Goal: Task Accomplishment & Management: Manage account settings

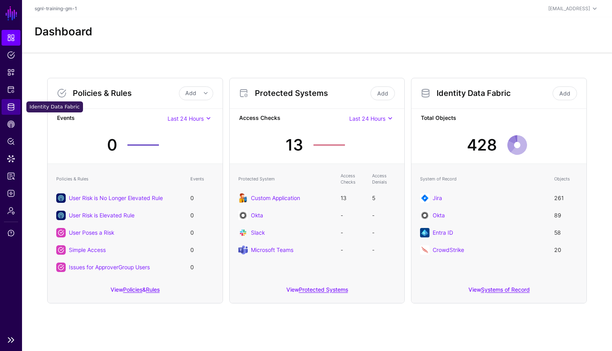
click at [12, 108] on span "Identity Data Fabric" at bounding box center [11, 107] width 8 height 8
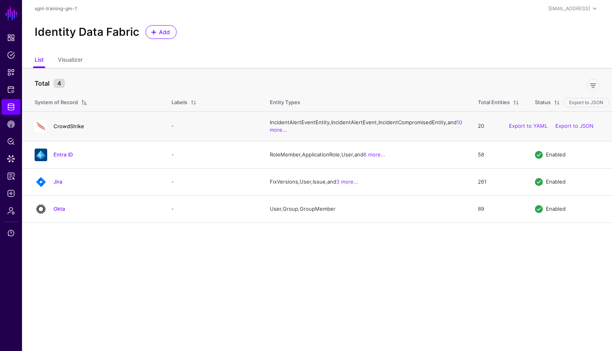
click at [77, 129] on link "CrowdStrike" at bounding box center [68, 126] width 31 height 6
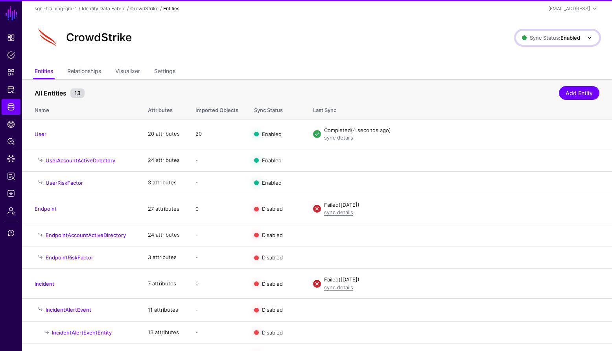
click at [560, 36] on strong "Enabled" at bounding box center [570, 38] width 20 height 6
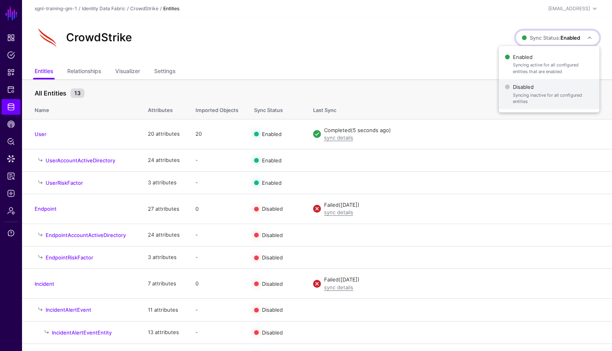
click at [520, 93] on span "Syncing inactive for all configured entities" at bounding box center [553, 98] width 80 height 13
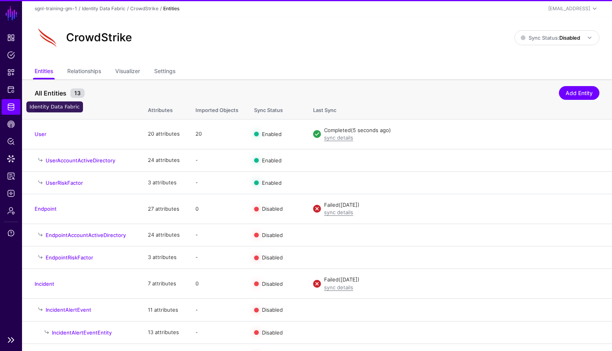
click at [13, 108] on span "Identity Data Fabric" at bounding box center [11, 107] width 8 height 8
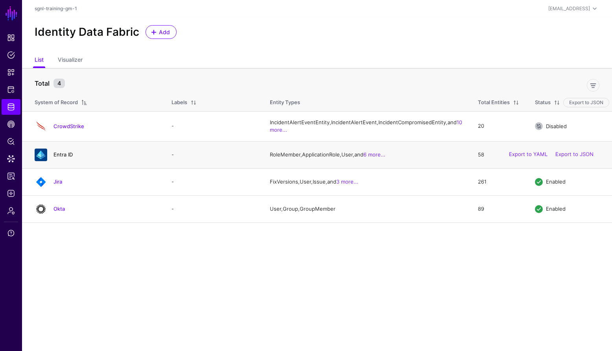
click at [64, 158] on link "Entra ID" at bounding box center [62, 154] width 19 height 6
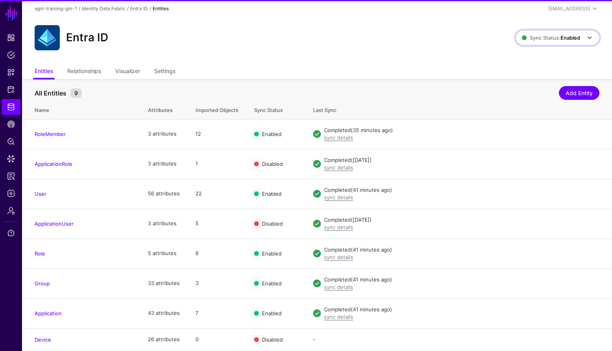
click at [570, 39] on strong "Enabled" at bounding box center [570, 38] width 20 height 6
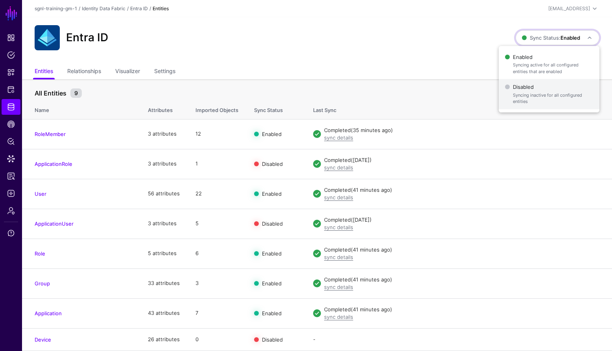
click at [530, 99] on span "Syncing inactive for all configured entities" at bounding box center [553, 98] width 80 height 13
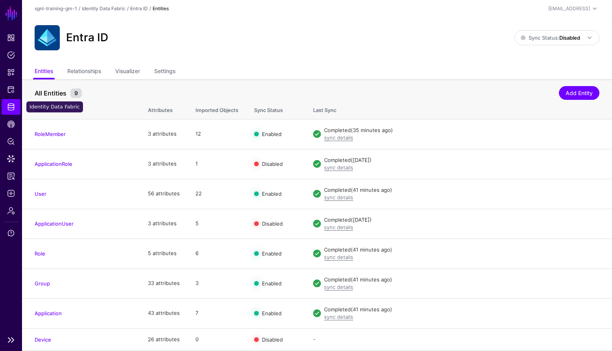
click at [13, 107] on span "Identity Data Fabric" at bounding box center [11, 107] width 8 height 8
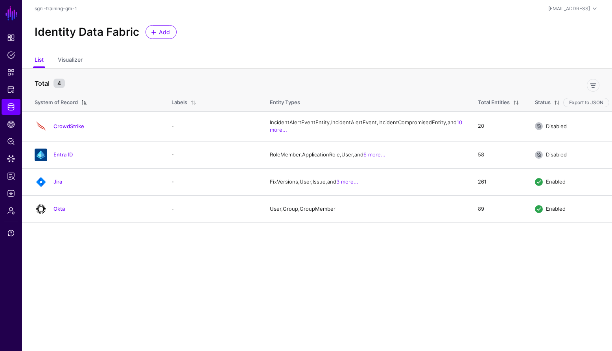
drag, startPoint x: 60, startPoint y: 201, endPoint x: 106, endPoint y: 186, distance: 48.8
click at [60, 185] on link "Jira" at bounding box center [57, 182] width 9 height 6
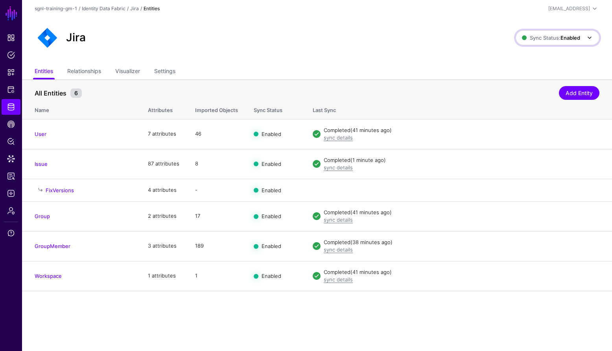
click at [575, 39] on strong "Enabled" at bounding box center [570, 38] width 20 height 6
click at [521, 100] on span "Syncing inactive for all configured entities" at bounding box center [553, 98] width 80 height 13
click at [10, 108] on span "Identity Data Fabric" at bounding box center [11, 107] width 8 height 8
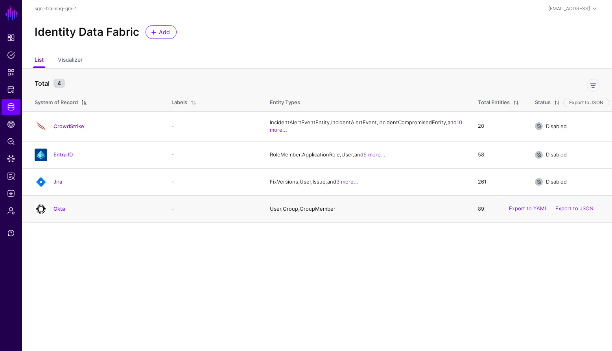
click at [55, 216] on div "Okta" at bounding box center [94, 209] width 127 height 13
click at [48, 216] on div at bounding box center [40, 209] width 19 height 13
click at [57, 212] on link "Okta" at bounding box center [58, 209] width 11 height 6
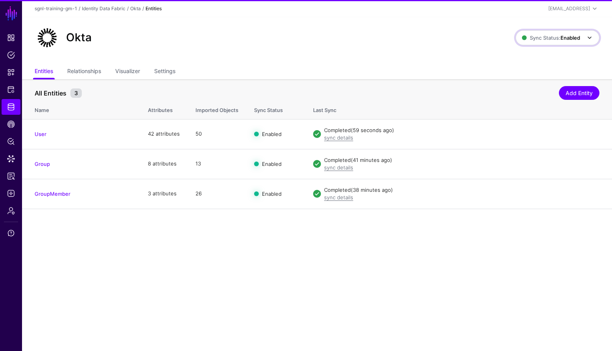
click at [568, 35] on strong "Enabled" at bounding box center [570, 38] width 20 height 6
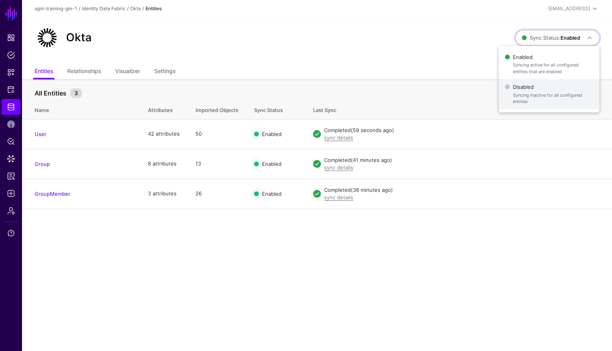
click at [531, 96] on span "Syncing inactive for all configured entities" at bounding box center [553, 98] width 80 height 13
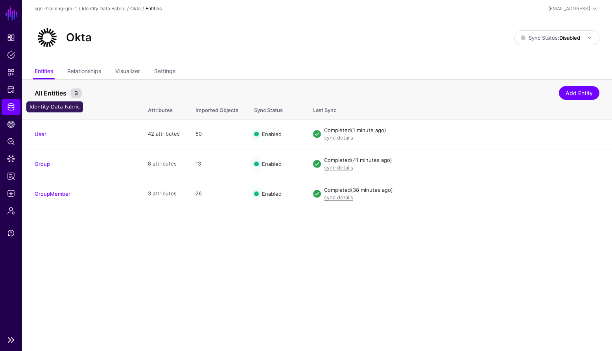
click at [11, 107] on span "Identity Data Fabric" at bounding box center [11, 107] width 8 height 8
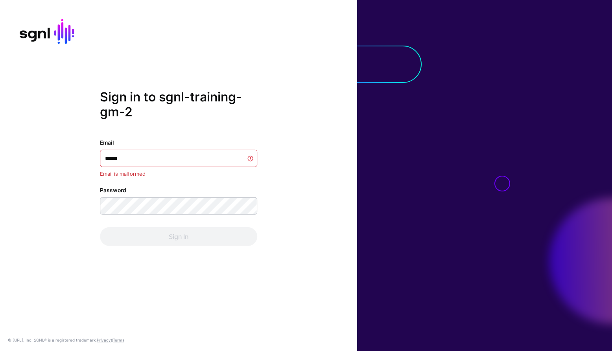
type input "*******"
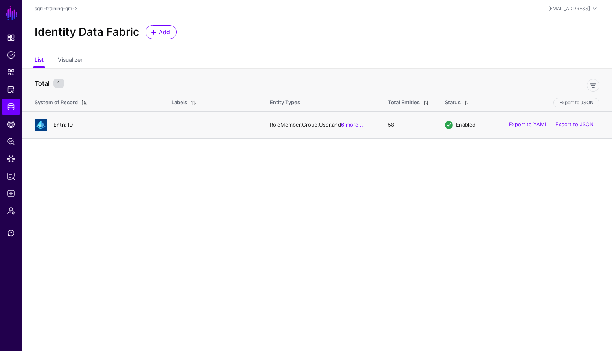
click at [68, 123] on link "Entra ID" at bounding box center [62, 125] width 19 height 6
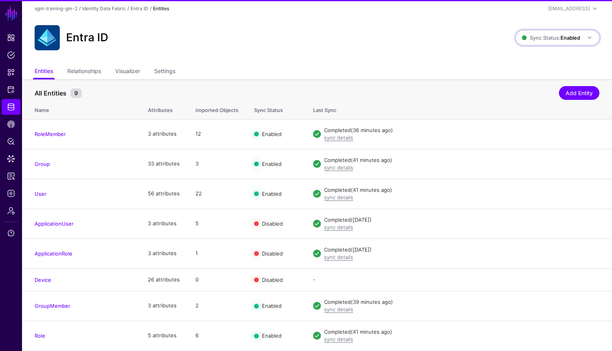
drag, startPoint x: 580, startPoint y: 38, endPoint x: 562, endPoint y: 66, distance: 33.9
click at [580, 38] on strong "Enabled" at bounding box center [570, 38] width 20 height 6
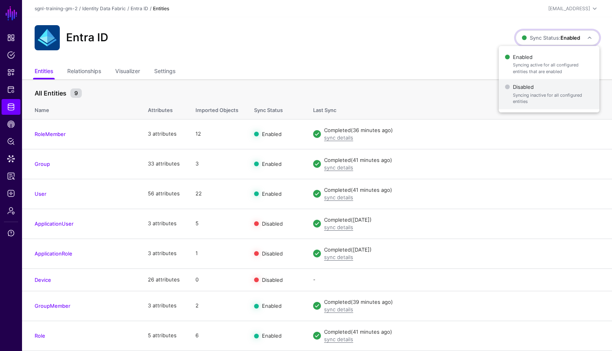
click at [545, 87] on span "Disabled Syncing inactive for all configured entities" at bounding box center [549, 94] width 88 height 26
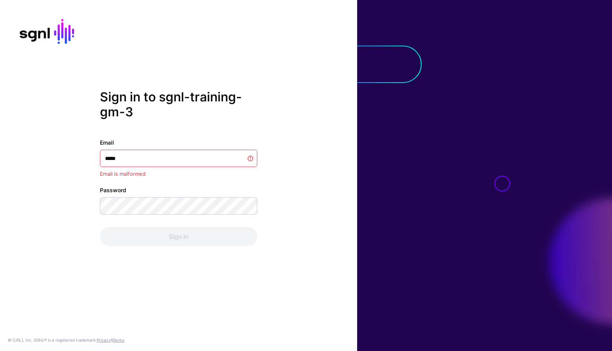
type input "******"
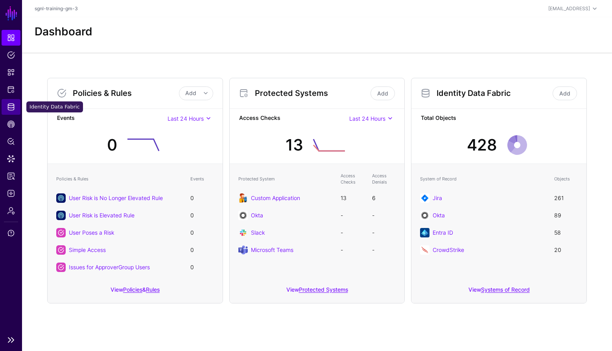
click at [15, 108] on link "Identity Data Fabric" at bounding box center [11, 107] width 19 height 16
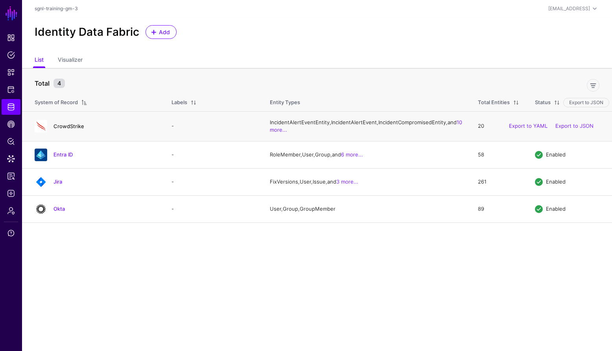
click at [73, 129] on link "CrowdStrike" at bounding box center [68, 126] width 31 height 6
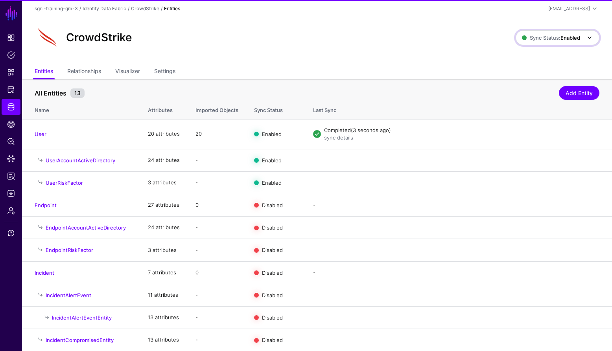
click at [570, 43] on link "Sync Status: Enabled" at bounding box center [558, 37] width 84 height 15
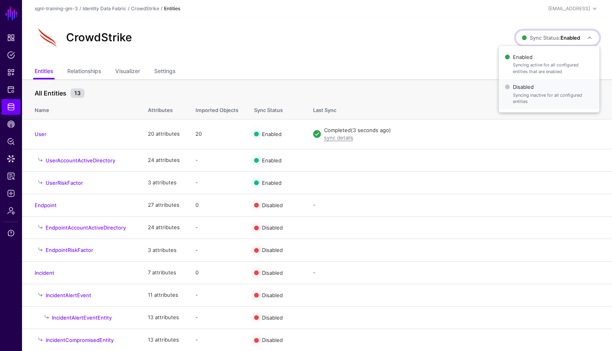
click at [524, 95] on span "Syncing inactive for all configured entities" at bounding box center [553, 98] width 80 height 13
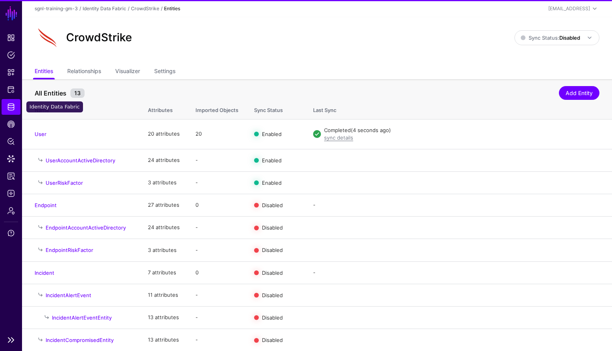
click at [16, 105] on link "Identity Data Fabric" at bounding box center [11, 107] width 19 height 16
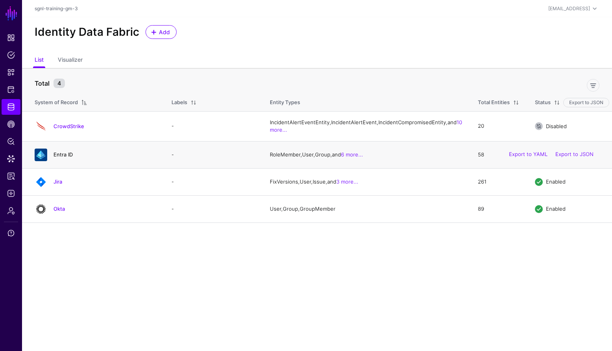
click at [65, 158] on link "Entra ID" at bounding box center [62, 154] width 19 height 6
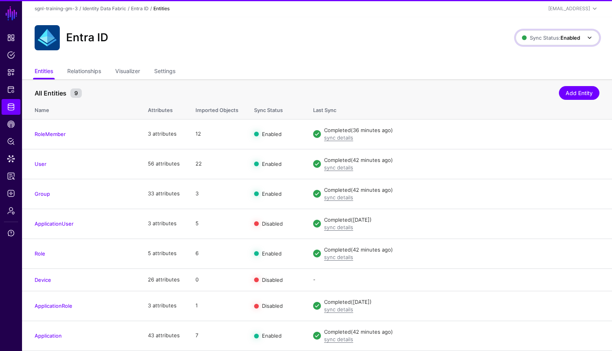
click at [540, 37] on span "Sync Status: Enabled" at bounding box center [551, 38] width 58 height 6
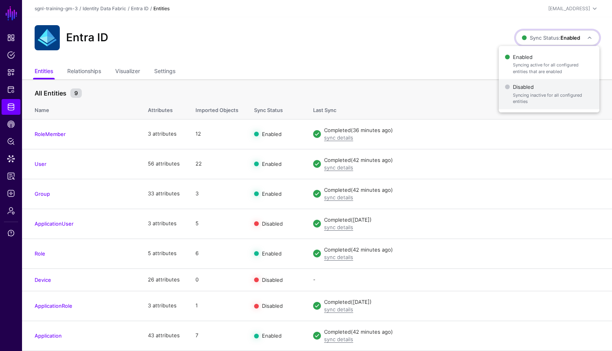
click at [520, 96] on span "Syncing inactive for all configured entities" at bounding box center [553, 98] width 80 height 13
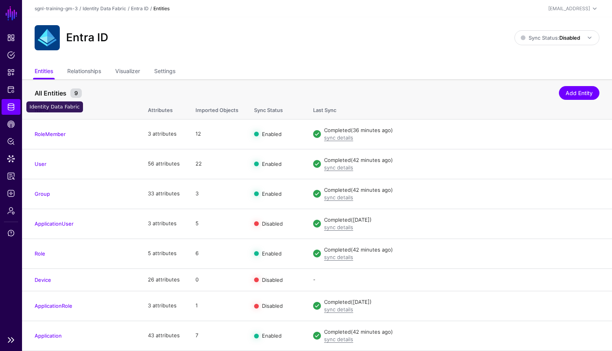
click at [13, 109] on span "Identity Data Fabric" at bounding box center [11, 107] width 8 height 8
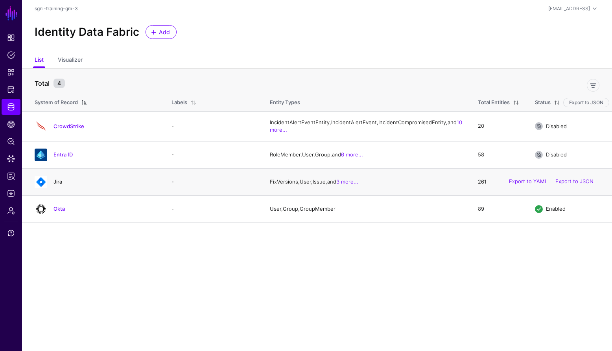
click at [56, 185] on link "Jira" at bounding box center [57, 182] width 9 height 6
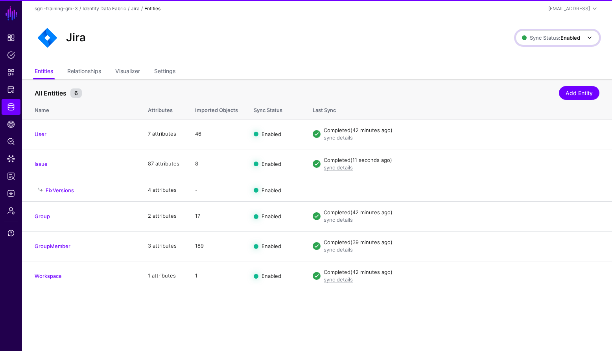
click at [573, 42] on span "Sync Status: Enabled" at bounding box center [558, 37] width 72 height 9
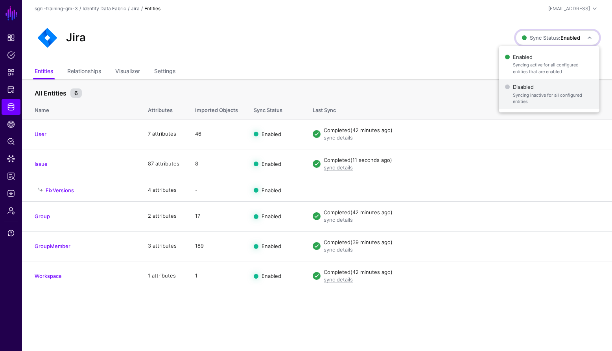
click at [530, 102] on span "Syncing inactive for all configured entities" at bounding box center [553, 98] width 80 height 13
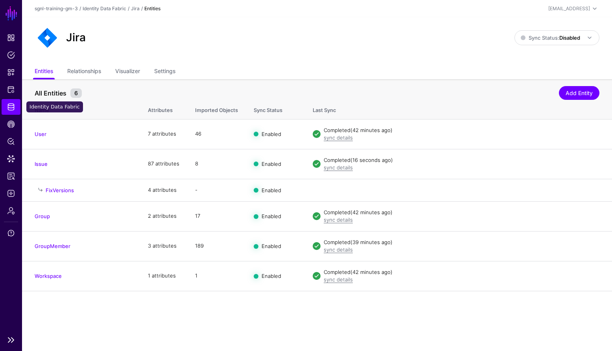
click at [11, 107] on span "Identity Data Fabric" at bounding box center [11, 107] width 8 height 8
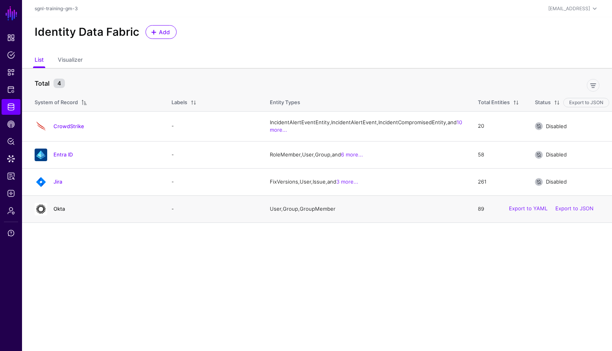
click at [62, 212] on link "Okta" at bounding box center [58, 209] width 11 height 6
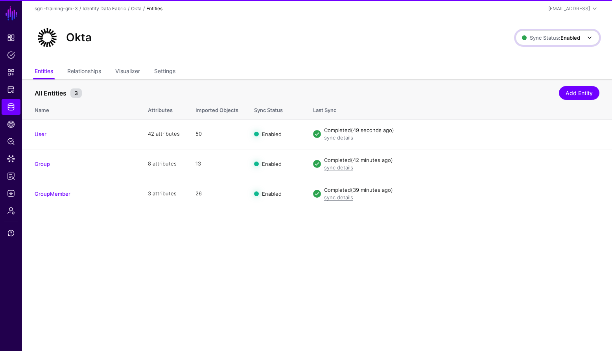
click at [584, 42] on span at bounding box center [587, 37] width 14 height 9
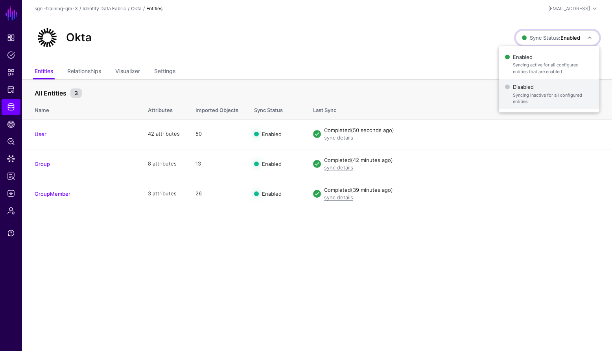
click at [544, 94] on span "Syncing inactive for all configured entities" at bounding box center [553, 98] width 80 height 13
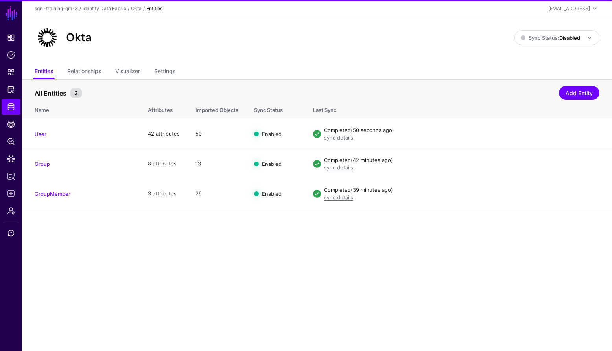
click at [379, 57] on div "Okta Sync Status: Disabled Enabled Syncing active for all configured entities t…" at bounding box center [317, 40] width 590 height 47
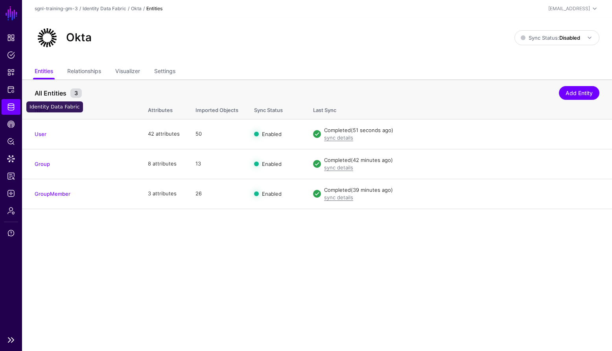
click at [8, 111] on link "Identity Data Fabric" at bounding box center [11, 107] width 19 height 16
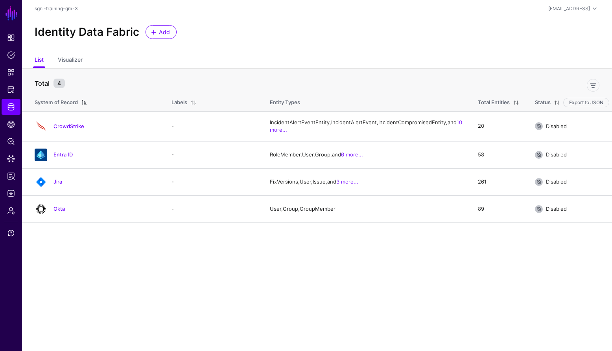
click at [230, 277] on main "SGNL Dashboard Policies Snippets Protected Systems Identity Data Fabric CAEP Hu…" at bounding box center [306, 175] width 612 height 351
click at [71, 129] on link "CrowdStrike" at bounding box center [68, 126] width 31 height 6
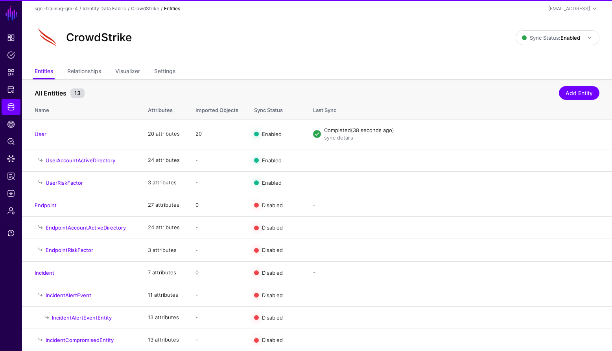
click at [525, 48] on div "CrowdStrike Sync Status: Enabled Enabled Syncing active for all configured enti…" at bounding box center [317, 37] width 565 height 25
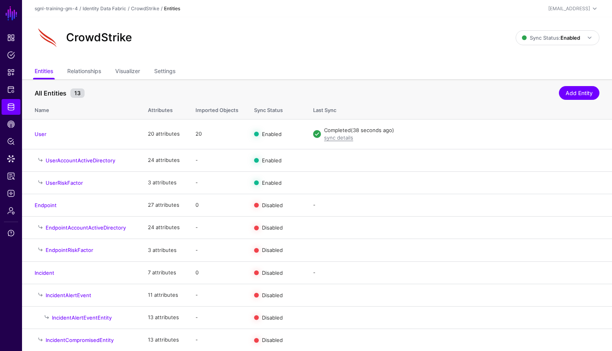
click at [540, 46] on div "CrowdStrike Sync Status: Enabled Enabled Syncing active for all configured enti…" at bounding box center [317, 37] width 565 height 25
click at [540, 38] on span "Sync Status: Enabled" at bounding box center [551, 38] width 58 height 6
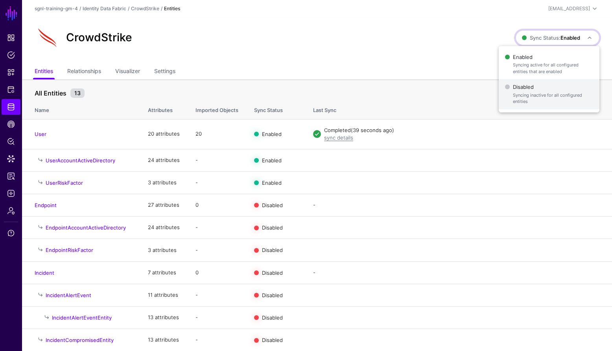
click at [528, 87] on span "Disabled Syncing inactive for all configured entities" at bounding box center [549, 94] width 88 height 26
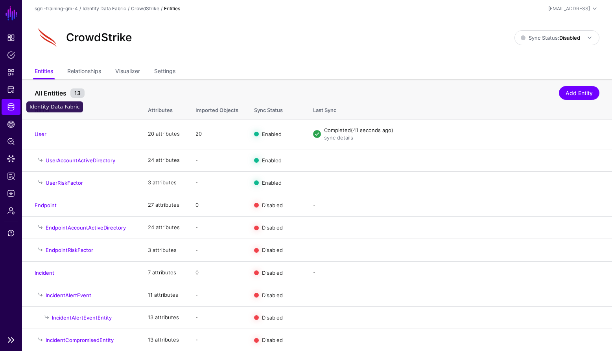
click at [9, 103] on span "Identity Data Fabric" at bounding box center [11, 107] width 8 height 8
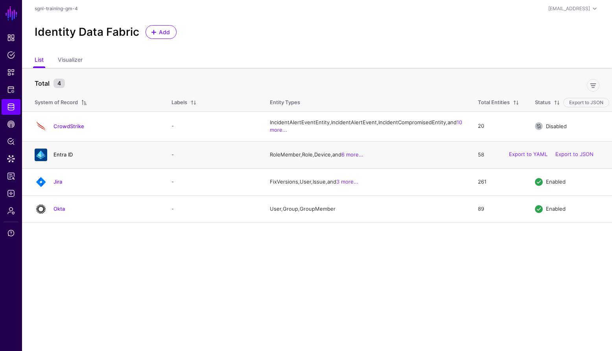
click at [58, 158] on link "Entra ID" at bounding box center [62, 154] width 19 height 6
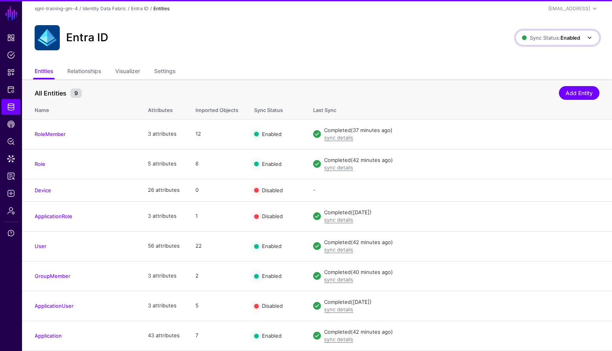
click at [570, 35] on strong "Enabled" at bounding box center [570, 38] width 20 height 6
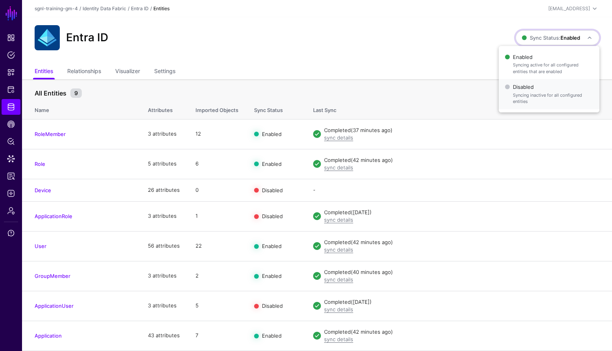
click at [540, 95] on span "Syncing inactive for all configured entities" at bounding box center [553, 98] width 80 height 13
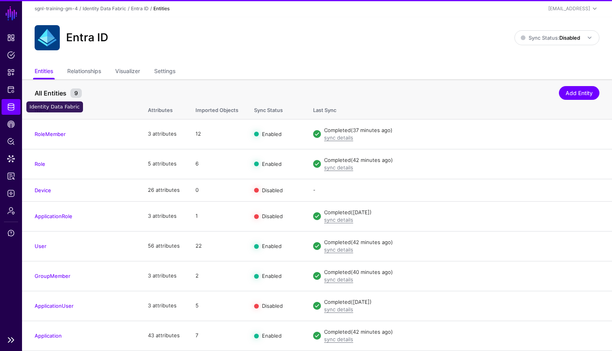
click at [16, 105] on link "Identity Data Fabric" at bounding box center [11, 107] width 19 height 16
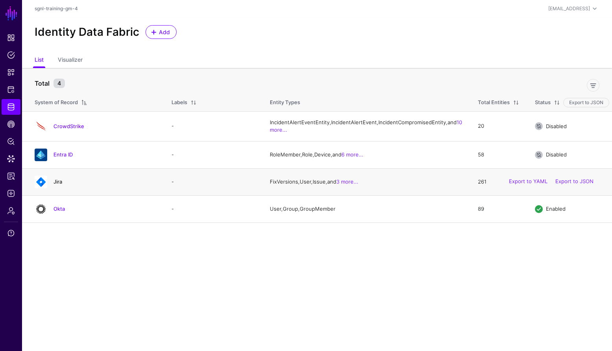
click at [60, 185] on link "Jira" at bounding box center [57, 182] width 9 height 6
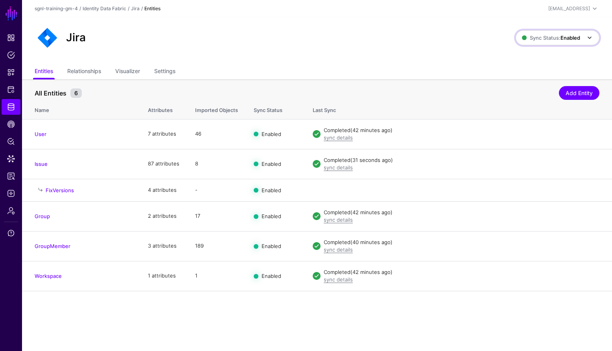
click at [553, 45] on link "Sync Status: Enabled" at bounding box center [558, 37] width 84 height 15
click at [555, 92] on span "Syncing inactive for all configured entities" at bounding box center [553, 98] width 80 height 13
click at [11, 105] on span "Identity Data Fabric" at bounding box center [11, 107] width 8 height 8
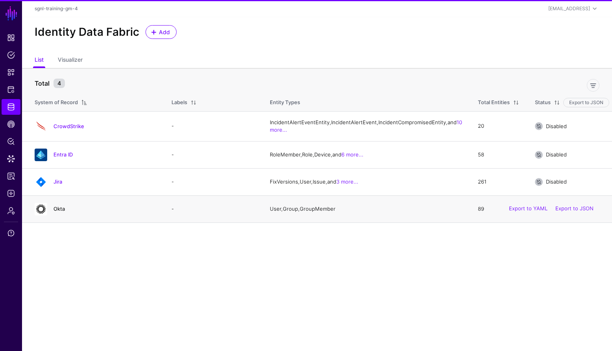
click at [62, 212] on link "Okta" at bounding box center [58, 209] width 11 height 6
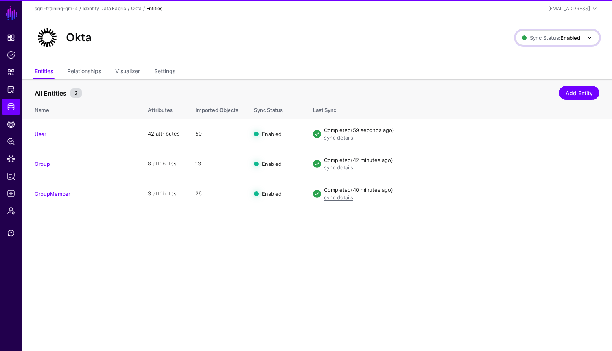
click at [581, 35] on span at bounding box center [587, 37] width 14 height 9
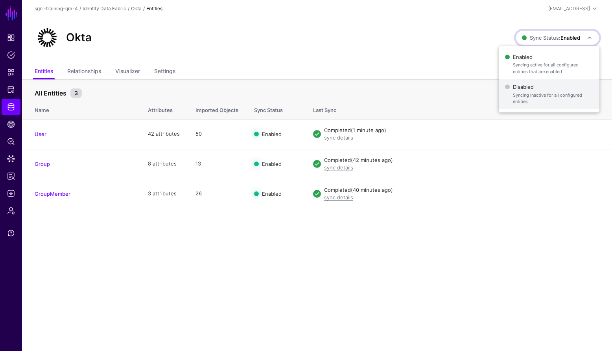
click at [550, 93] on span "Syncing inactive for all configured entities" at bounding box center [553, 98] width 80 height 13
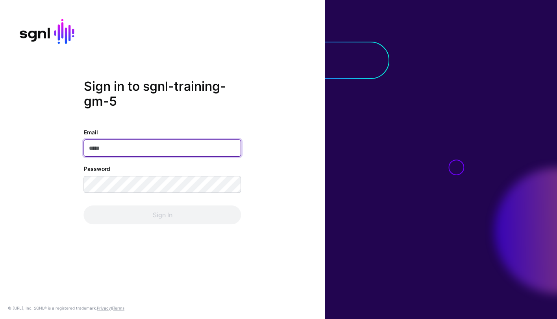
click at [205, 155] on input "Email" at bounding box center [162, 148] width 157 height 17
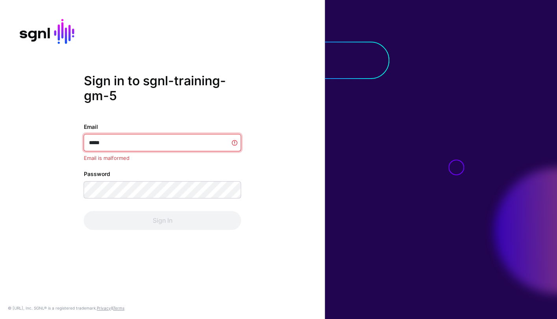
type input "******"
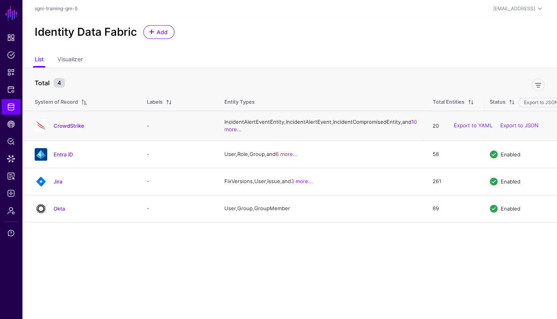
click at [60, 132] on div "CrowdStrike" at bounding box center [82, 126] width 103 height 13
click at [77, 129] on div "CrowdStrike" at bounding box center [82, 126] width 103 height 13
click at [78, 129] on link "CrowdStrike" at bounding box center [68, 126] width 31 height 6
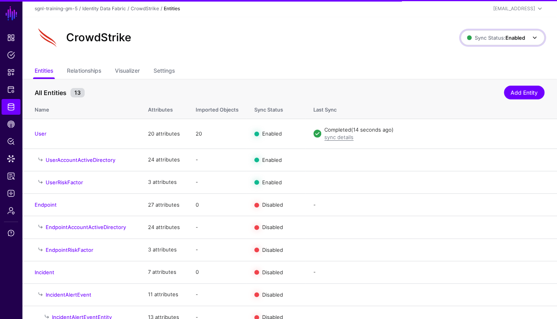
click at [499, 39] on span "Sync Status: Enabled" at bounding box center [495, 38] width 58 height 6
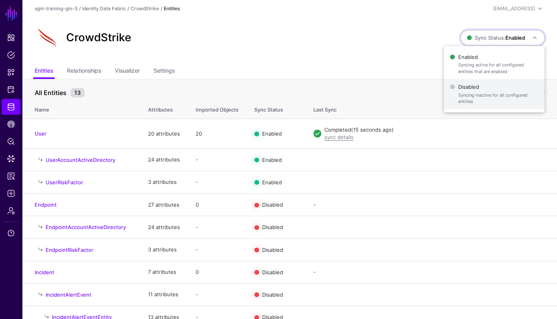
click at [484, 93] on span "Syncing inactive for all configured entities" at bounding box center [497, 98] width 80 height 13
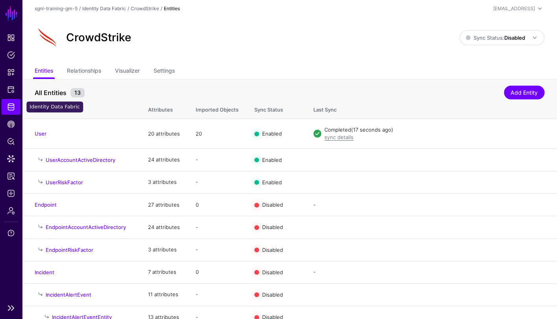
click at [4, 108] on link "Identity Data Fabric" at bounding box center [11, 107] width 19 height 16
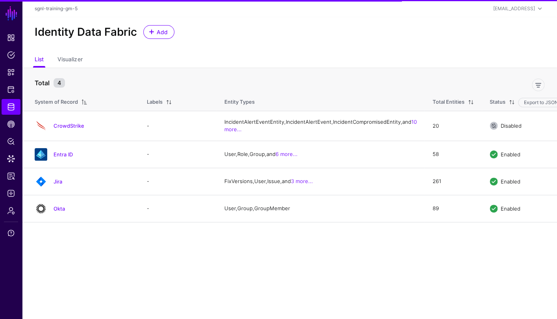
click at [63, 158] on link "Entra ID" at bounding box center [62, 154] width 19 height 6
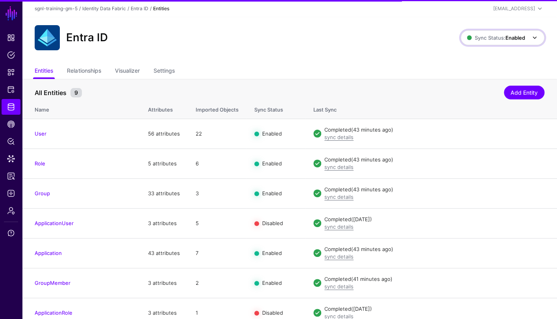
click at [536, 42] on span at bounding box center [533, 37] width 9 height 9
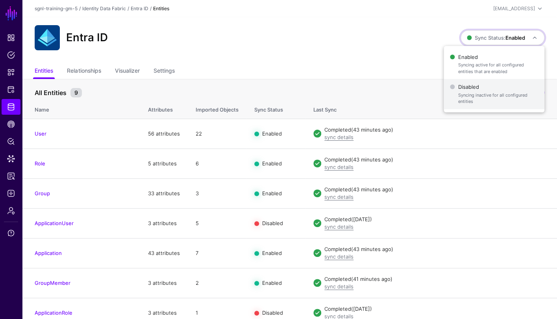
click at [491, 97] on span "Syncing inactive for all configured entities" at bounding box center [497, 98] width 80 height 13
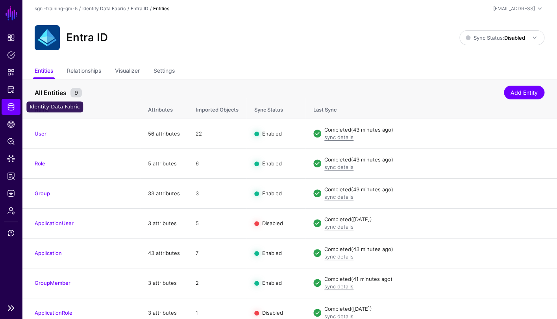
click at [5, 105] on link "Identity Data Fabric" at bounding box center [11, 107] width 19 height 16
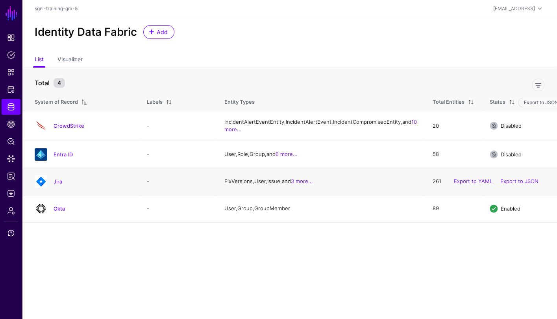
click at [58, 185] on h4 "Jira" at bounding box center [91, 181] width 77 height 7
click at [55, 185] on link "Jira" at bounding box center [57, 182] width 9 height 6
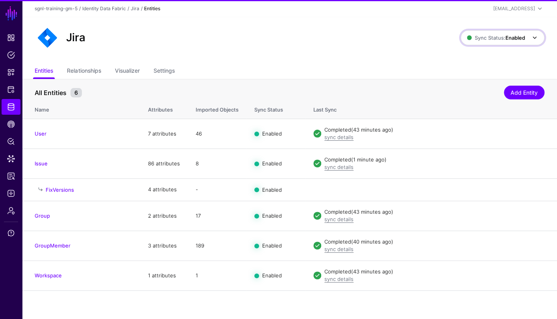
click at [523, 37] on span "Sync Status: Enabled" at bounding box center [502, 37] width 72 height 9
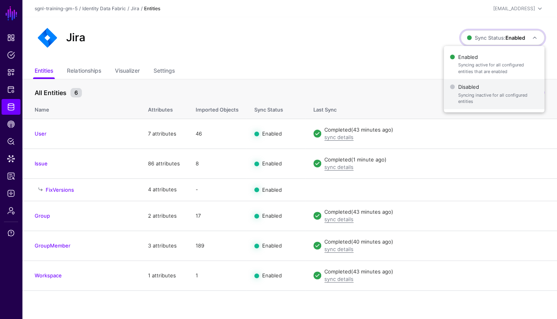
click at [477, 96] on span "Syncing inactive for all configured entities" at bounding box center [497, 98] width 80 height 13
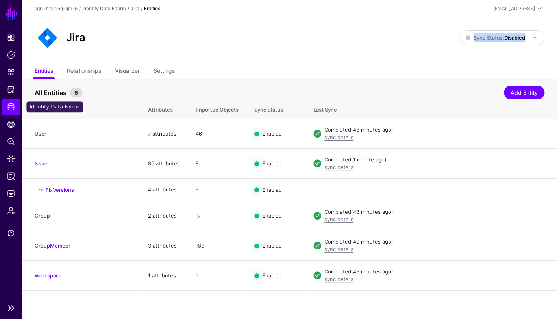
click at [10, 107] on span "Identity Data Fabric" at bounding box center [11, 107] width 8 height 8
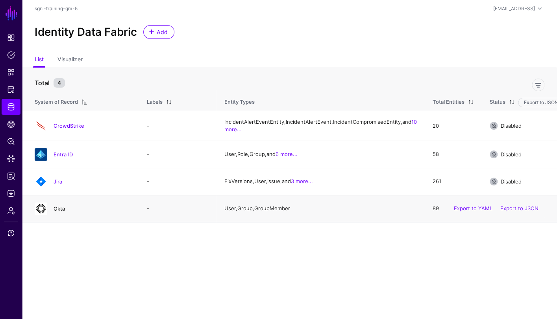
click at [60, 212] on link "Okta" at bounding box center [58, 209] width 11 height 6
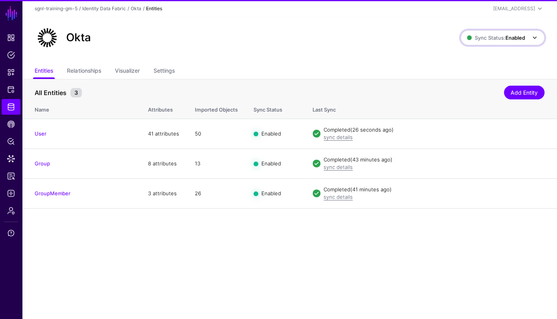
click at [507, 35] on strong "Enabled" at bounding box center [515, 38] width 20 height 6
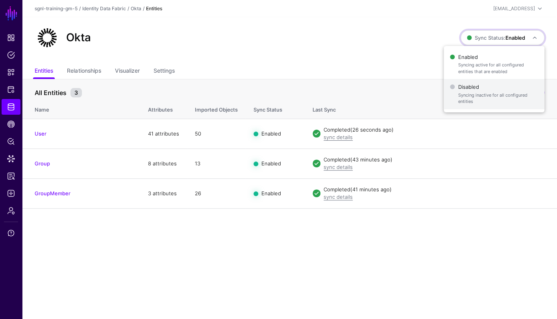
click at [478, 87] on span "Disabled Syncing inactive for all configured entities" at bounding box center [494, 94] width 88 height 26
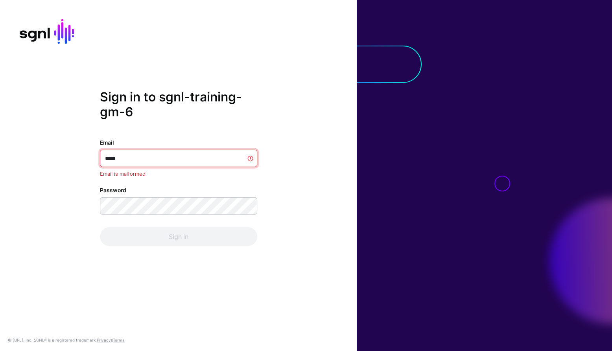
type input "******"
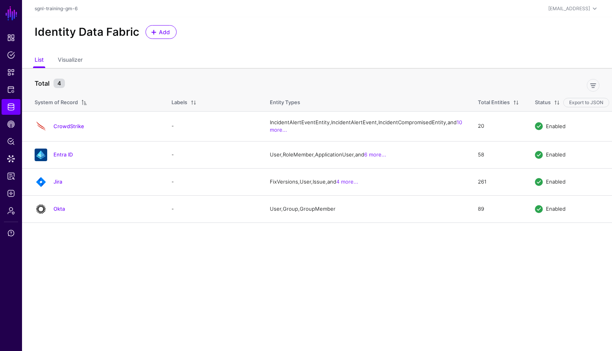
click at [205, 263] on main "SGNL Dashboard Policies Snippets Protected Systems Identity Data Fabric CAEP Hu…" at bounding box center [306, 175] width 612 height 351
click at [73, 127] on td "CrowdStrike" at bounding box center [93, 126] width 142 height 30
click at [74, 129] on link "CrowdStrike" at bounding box center [68, 126] width 31 height 6
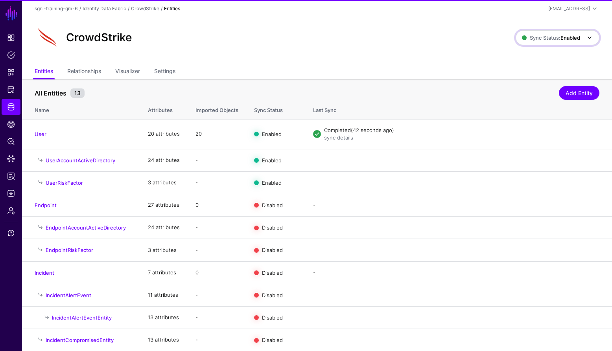
click at [525, 39] on span "Sync Status: Enabled" at bounding box center [551, 38] width 58 height 6
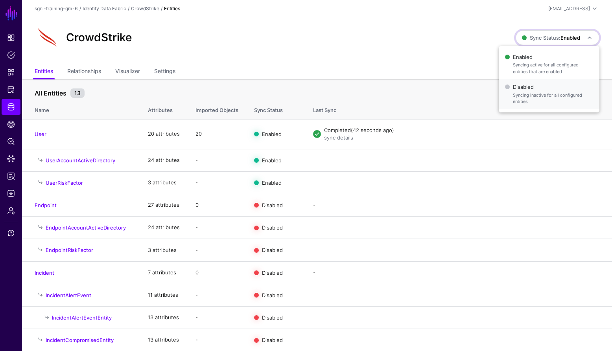
click at [518, 94] on span "Syncing inactive for all configured entities" at bounding box center [553, 98] width 80 height 13
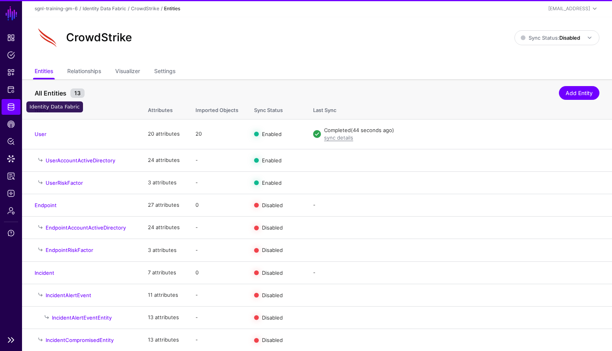
click at [6, 108] on link "Identity Data Fabric" at bounding box center [11, 107] width 19 height 16
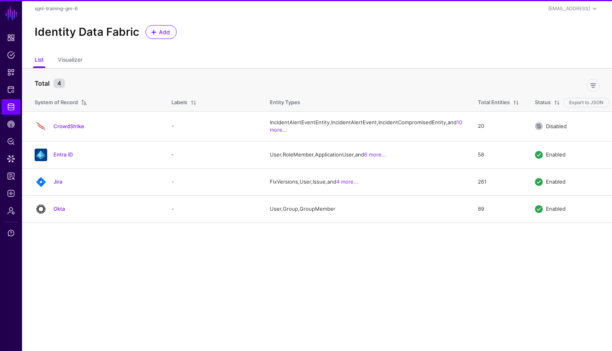
click at [67, 158] on link "Entra ID" at bounding box center [62, 154] width 19 height 6
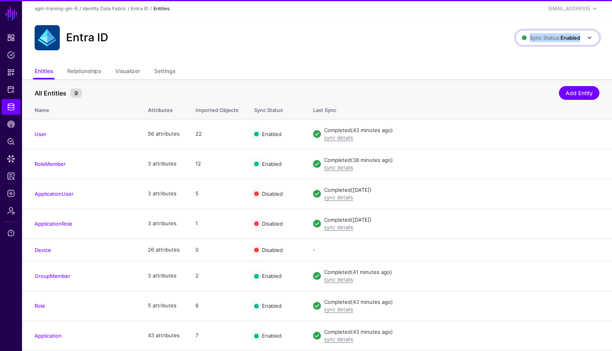
click at [526, 38] on span "Sync Status: Enabled" at bounding box center [551, 38] width 58 height 6
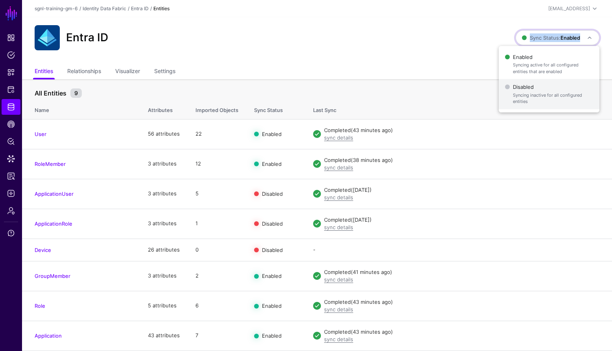
click at [536, 95] on span "Syncing inactive for all configured entities" at bounding box center [553, 98] width 80 height 13
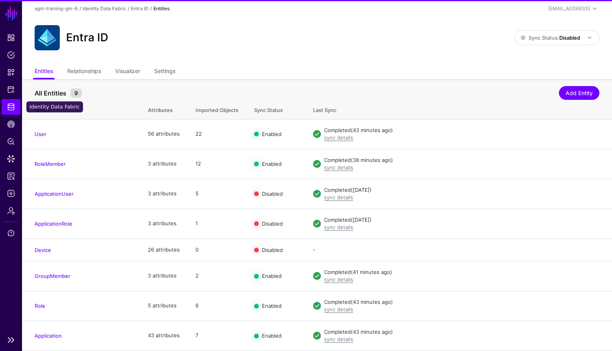
click at [14, 102] on link "Identity Data Fabric" at bounding box center [11, 107] width 19 height 16
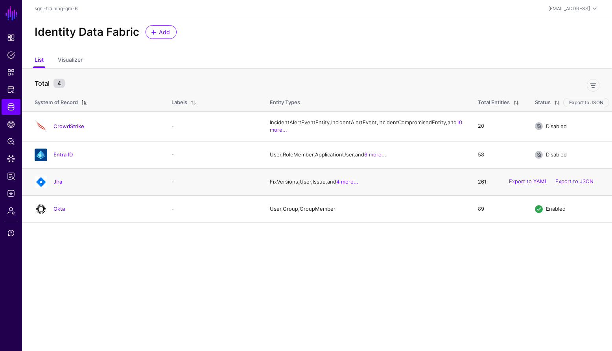
click at [62, 188] on div "Jira" at bounding box center [94, 182] width 127 height 13
click at [66, 188] on div "Jira" at bounding box center [94, 182] width 127 height 13
click at [62, 185] on link "Jira" at bounding box center [57, 182] width 9 height 6
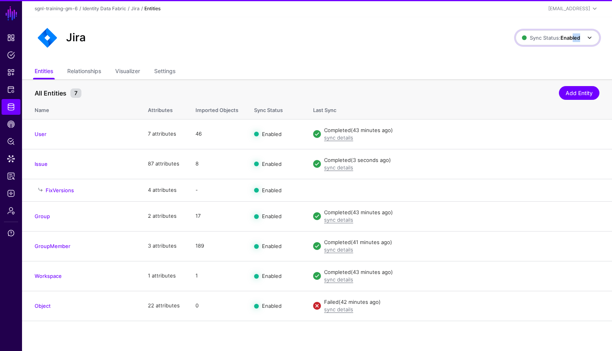
click at [572, 41] on span "Sync Status: Enabled" at bounding box center [558, 37] width 72 height 9
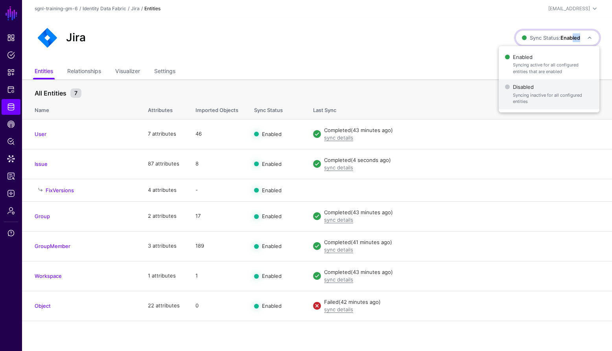
click at [522, 99] on span "Syncing inactive for all configured entities" at bounding box center [553, 98] width 80 height 13
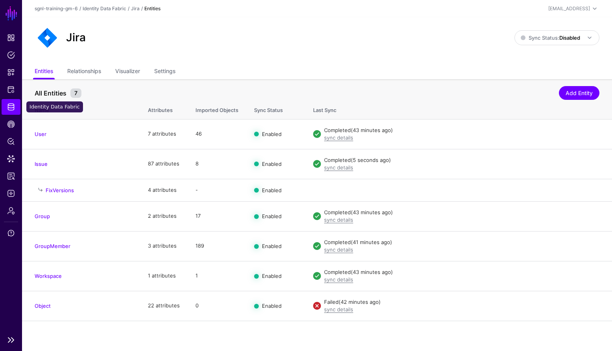
click at [8, 111] on span "Identity Data Fabric" at bounding box center [11, 107] width 8 height 8
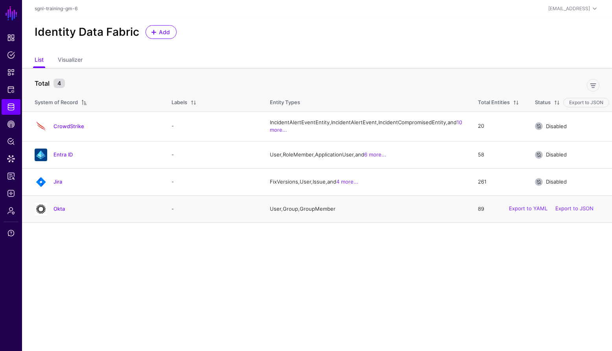
click at [65, 212] on h4 "Okta" at bounding box center [104, 208] width 102 height 7
click at [60, 212] on link "Okta" at bounding box center [58, 209] width 11 height 6
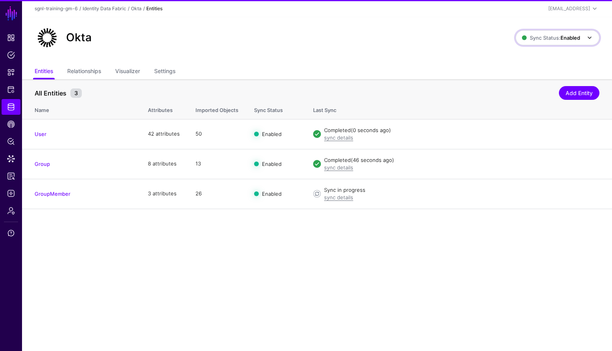
click at [537, 37] on span "Sync Status: Enabled" at bounding box center [551, 38] width 58 height 6
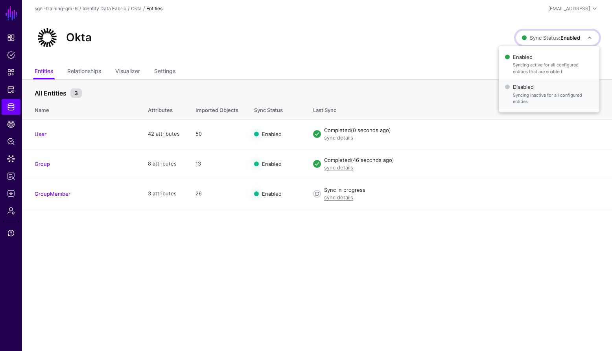
click at [517, 91] on span "Disabled Syncing inactive for all configured entities" at bounding box center [549, 94] width 88 height 26
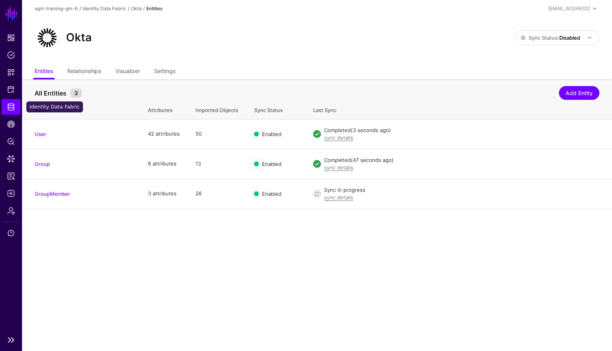
click at [14, 107] on span "Identity Data Fabric" at bounding box center [11, 107] width 8 height 8
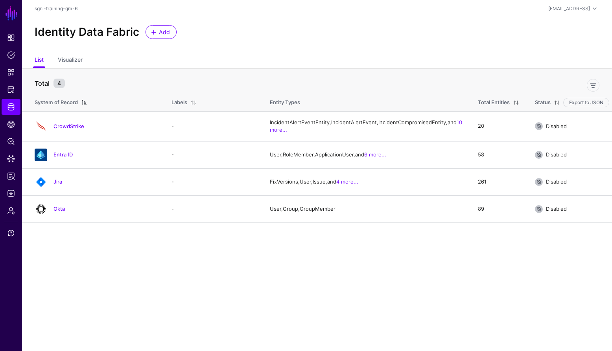
click at [149, 255] on main "SGNL Dashboard Policies Snippets Protected Systems Identity Data Fabric CAEP Hu…" at bounding box center [306, 175] width 612 height 351
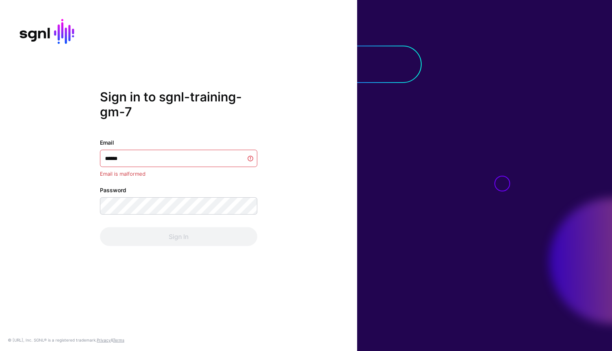
type input "*******"
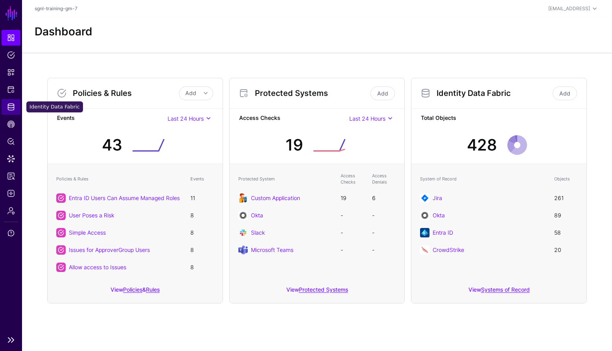
click at [7, 107] on span "Identity Data Fabric" at bounding box center [11, 107] width 8 height 8
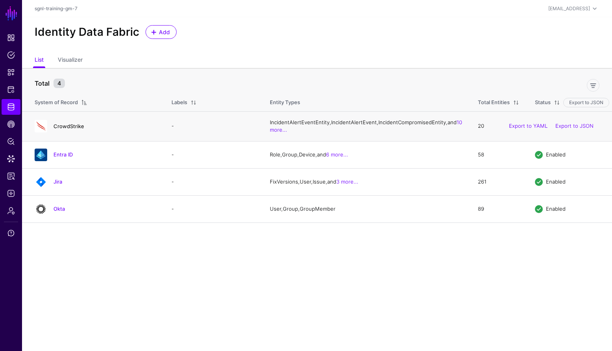
click at [83, 129] on link "CrowdStrike" at bounding box center [68, 126] width 31 height 6
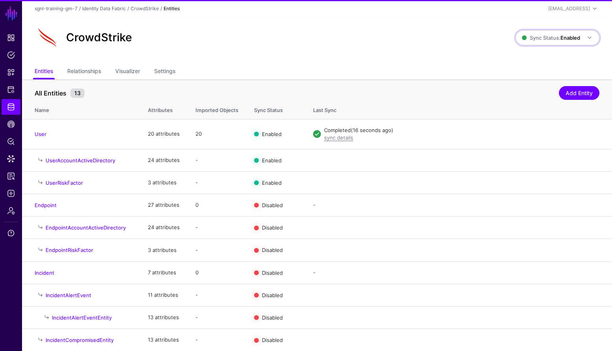
drag, startPoint x: 567, startPoint y: 33, endPoint x: 560, endPoint y: 47, distance: 15.1
click at [567, 33] on span "Sync Status: Enabled" at bounding box center [558, 37] width 72 height 9
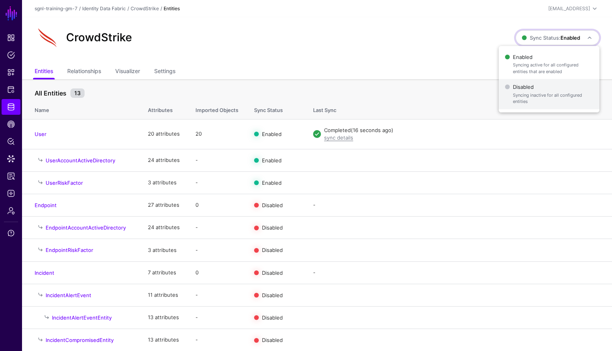
click at [518, 87] on span "Disabled Syncing inactive for all configured entities" at bounding box center [549, 94] width 88 height 26
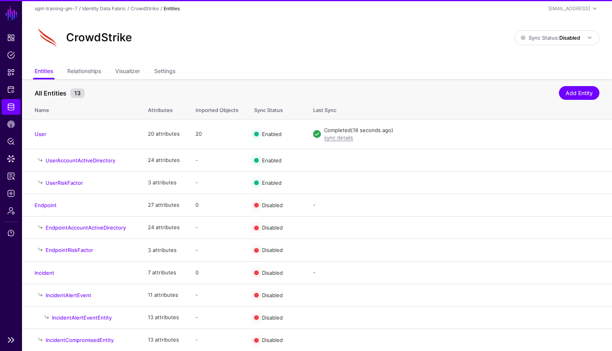
click at [13, 105] on span "Identity Data Fabric" at bounding box center [11, 107] width 8 height 8
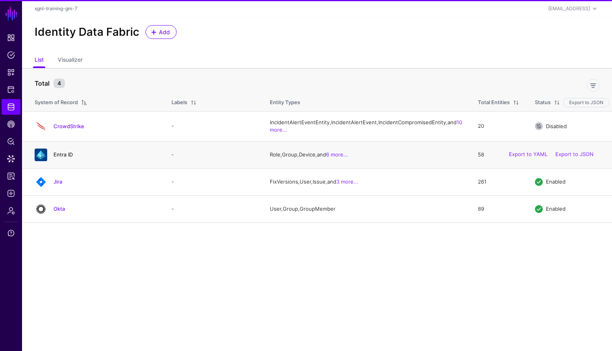
click at [69, 158] on link "Entra ID" at bounding box center [62, 154] width 19 height 6
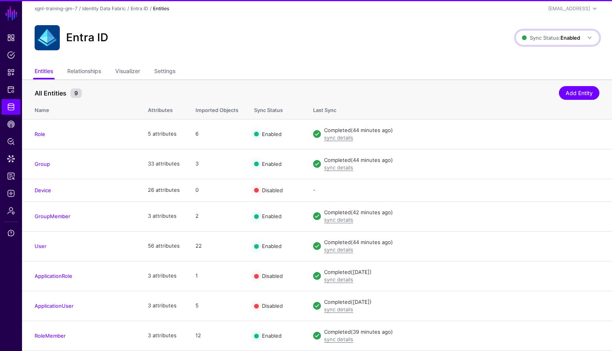
drag, startPoint x: 563, startPoint y: 36, endPoint x: 534, endPoint y: 76, distance: 49.3
click at [563, 37] on strong "Enabled" at bounding box center [570, 38] width 20 height 6
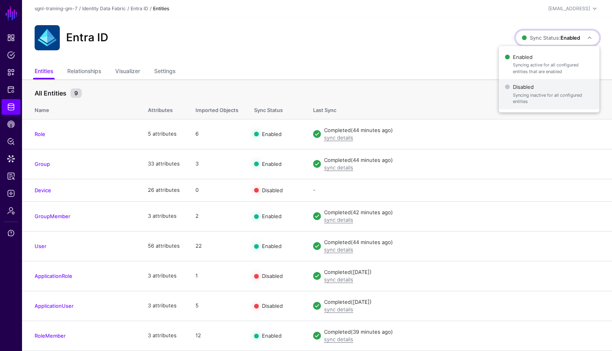
click at [514, 95] on span "Syncing inactive for all configured entities" at bounding box center [553, 98] width 80 height 13
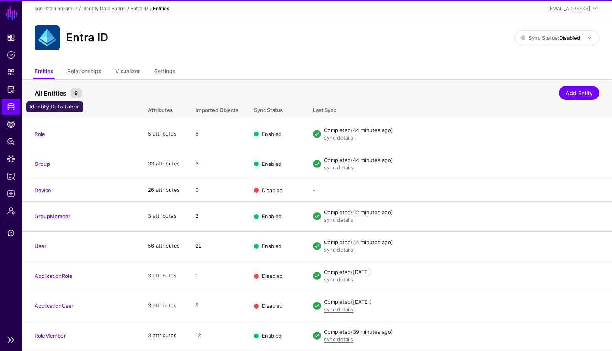
click at [15, 105] on span "Identity Data Fabric" at bounding box center [11, 107] width 8 height 8
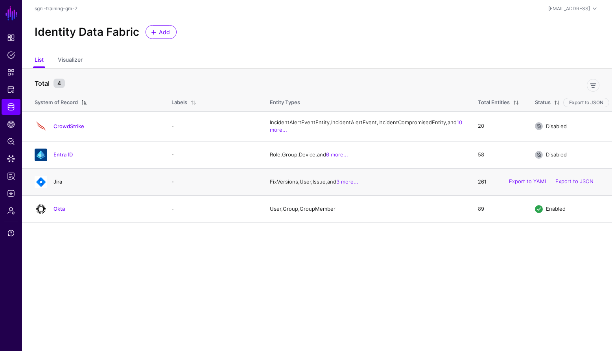
click at [59, 185] on link "Jira" at bounding box center [57, 182] width 9 height 6
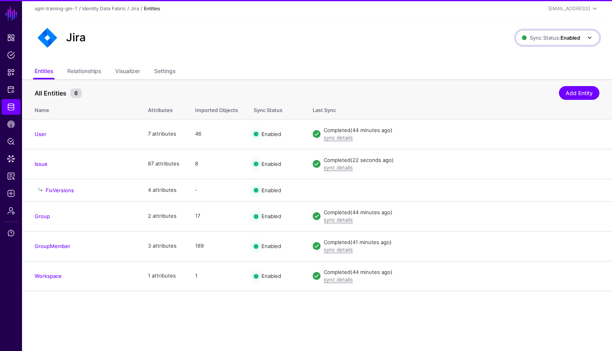
click at [568, 35] on strong "Enabled" at bounding box center [570, 38] width 20 height 6
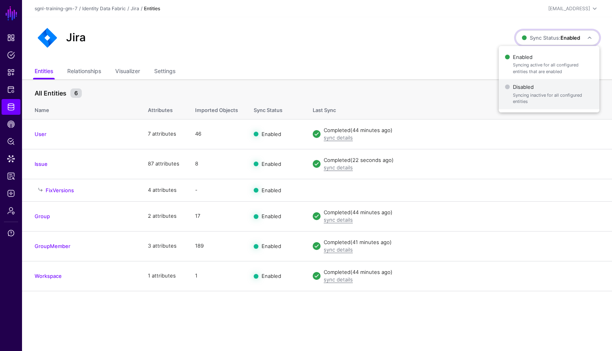
click at [540, 87] on span "Disabled Syncing inactive for all configured entities" at bounding box center [549, 94] width 88 height 26
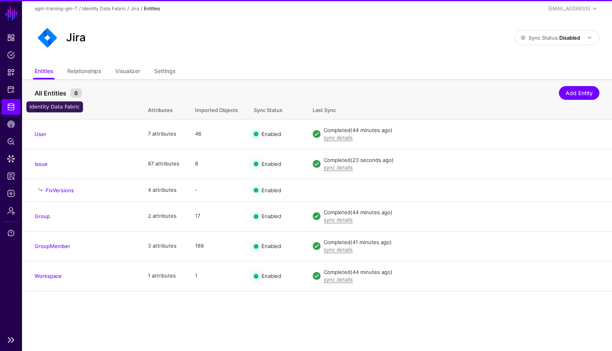
click at [4, 106] on link "Identity Data Fabric" at bounding box center [11, 107] width 19 height 16
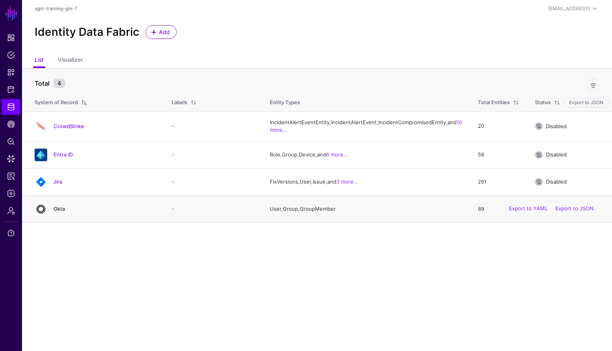
click at [62, 212] on link "Okta" at bounding box center [58, 209] width 11 height 6
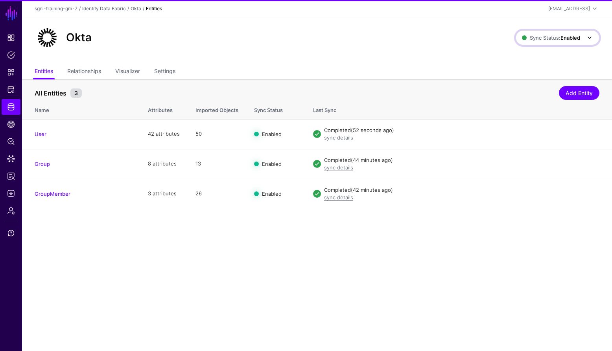
click at [553, 35] on span "Sync Status: Enabled" at bounding box center [551, 38] width 58 height 6
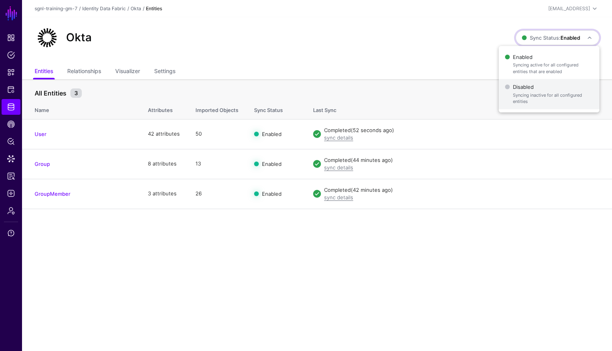
click at [525, 79] on button "Disabled Syncing inactive for all configured entities" at bounding box center [549, 94] width 101 height 30
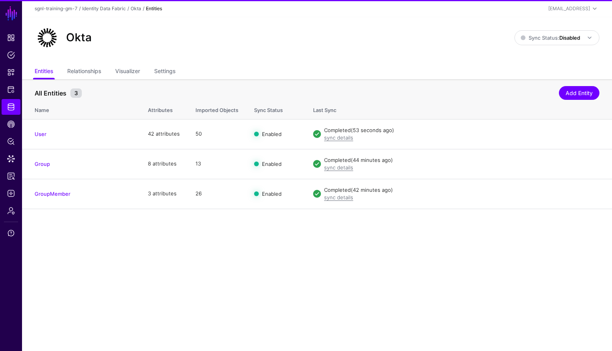
click at [242, 42] on div "Okta" at bounding box center [274, 37] width 486 height 25
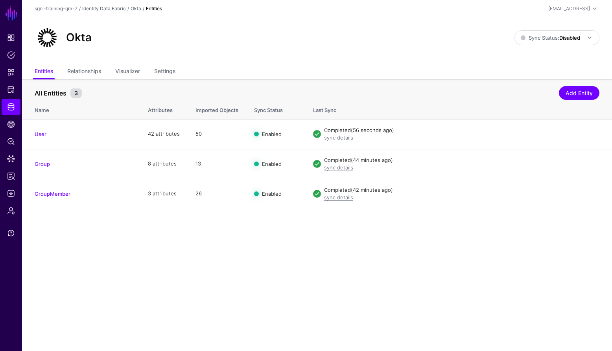
drag, startPoint x: 251, startPoint y: 53, endPoint x: 261, endPoint y: 63, distance: 13.6
click at [252, 53] on div "Okta Sync Status: Disabled Enabled Syncing active for all configured entities t…" at bounding box center [317, 40] width 590 height 47
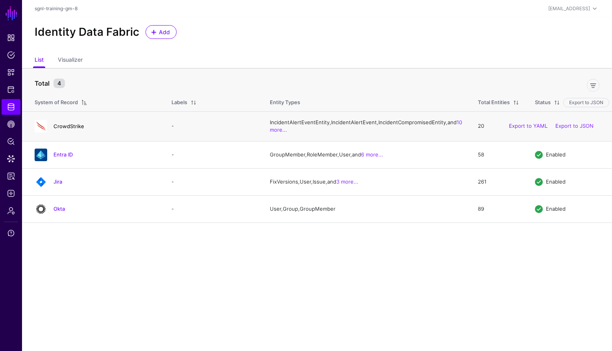
click at [72, 129] on link "CrowdStrike" at bounding box center [68, 126] width 31 height 6
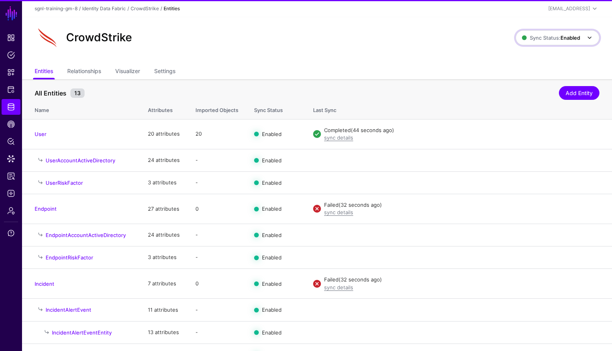
click at [580, 33] on span at bounding box center [587, 37] width 14 height 9
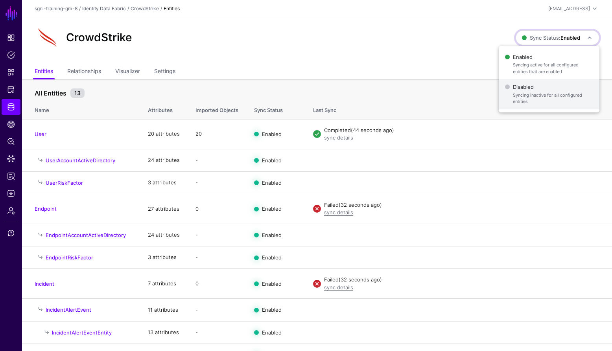
click at [527, 81] on button "Disabled Syncing inactive for all configured entities" at bounding box center [549, 94] width 101 height 30
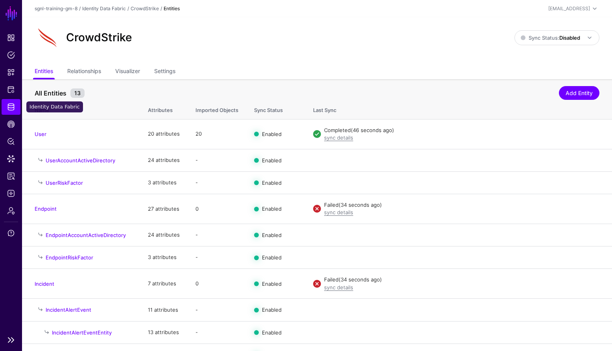
click at [12, 109] on span "Identity Data Fabric" at bounding box center [11, 107] width 8 height 8
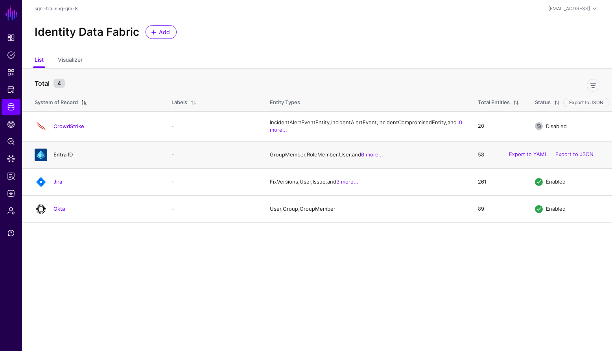
click at [64, 158] on link "Entra ID" at bounding box center [62, 154] width 19 height 6
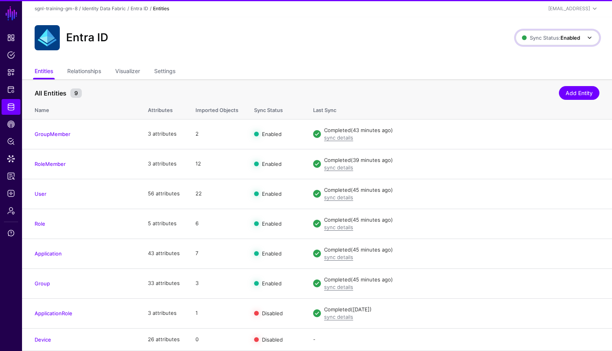
click at [558, 36] on span "Sync Status: Enabled" at bounding box center [551, 38] width 58 height 6
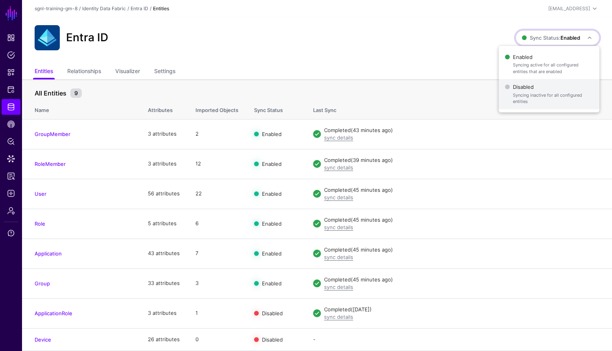
click at [530, 81] on span "Disabled Syncing inactive for all configured entities" at bounding box center [549, 94] width 88 height 26
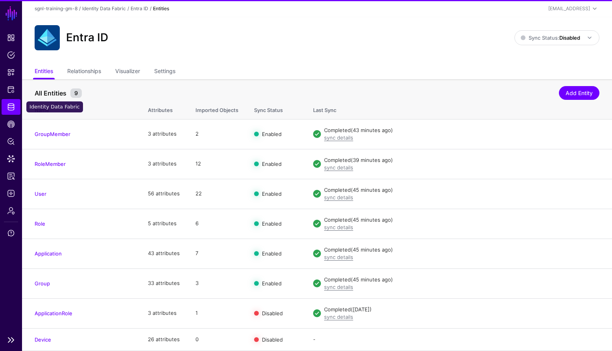
click at [10, 107] on span "Identity Data Fabric" at bounding box center [11, 107] width 8 height 8
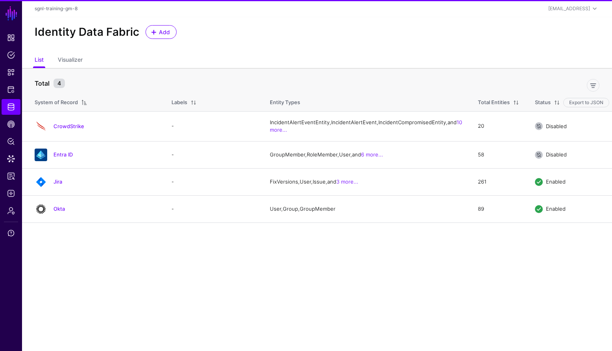
drag, startPoint x: 57, startPoint y: 201, endPoint x: 62, endPoint y: 198, distance: 5.3
click at [57, 185] on link "Jira" at bounding box center [57, 182] width 9 height 6
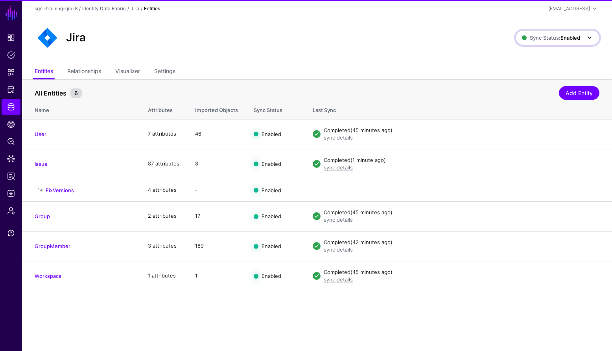
drag, startPoint x: 573, startPoint y: 32, endPoint x: 571, endPoint y: 43, distance: 11.3
click at [573, 32] on link "Sync Status: Enabled" at bounding box center [558, 37] width 84 height 15
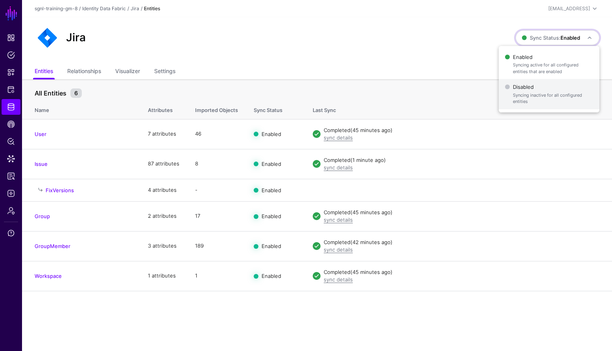
click at [536, 93] on span "Syncing inactive for all configured entities" at bounding box center [553, 98] width 80 height 13
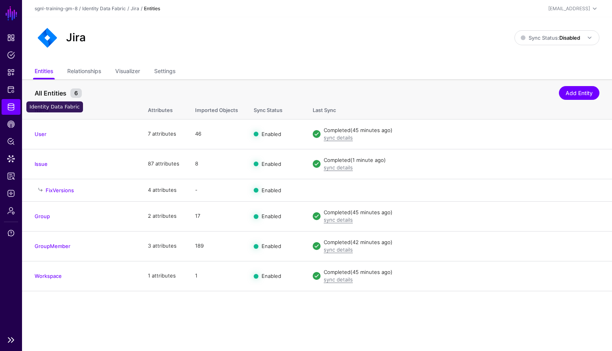
click at [8, 107] on span "Identity Data Fabric" at bounding box center [11, 107] width 8 height 8
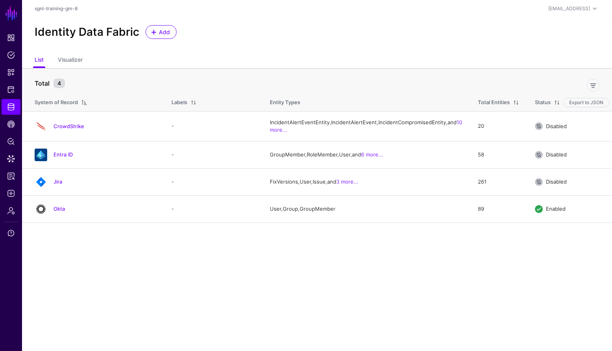
click at [61, 212] on link "Okta" at bounding box center [58, 209] width 11 height 6
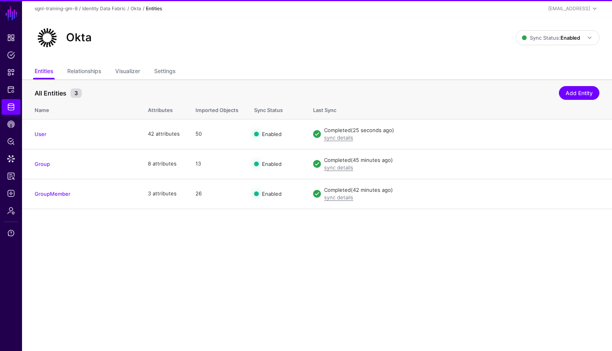
click at [585, 28] on div "Okta Sync Status: Enabled Enabled Syncing active for all configured entities th…" at bounding box center [317, 37] width 565 height 25
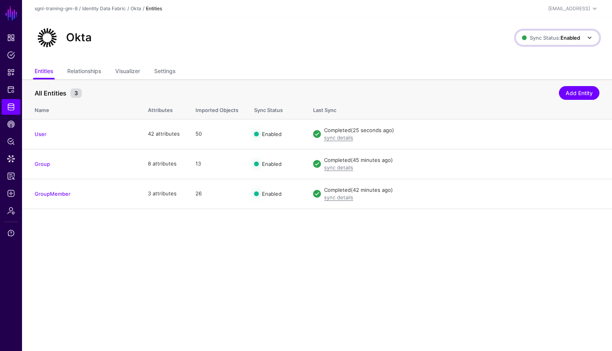
click at [566, 33] on span "Sync Status: Enabled" at bounding box center [551, 37] width 58 height 9
click at [535, 90] on span "Disabled Syncing inactive for all configured entities" at bounding box center [549, 94] width 88 height 26
click at [10, 109] on span "Identity Data Fabric" at bounding box center [11, 107] width 8 height 8
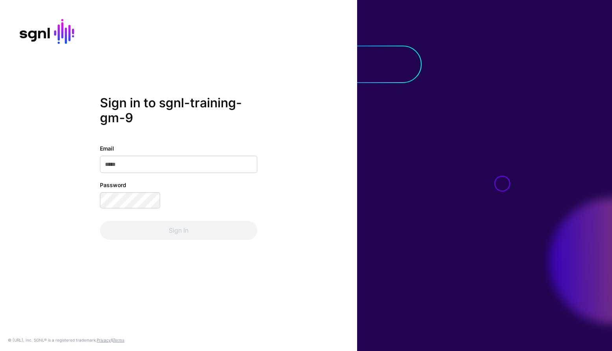
click at [247, 179] on html "Sign in to sgnl-training-gm-9 Email Password Sign In © [URL], Inc. SGNL® is a r…" at bounding box center [306, 175] width 612 height 351
click at [249, 177] on html "Sign in to sgnl-training-gm-9 Email Password Sign In © [URL], Inc. SGNL® is a r…" at bounding box center [306, 175] width 612 height 351
click at [398, 168] on html "Sign in to sgnl-training-gm-9 Email Password Sign In © [URL], Inc. SGNL® is a r…" at bounding box center [306, 175] width 612 height 351
click at [403, 144] on html "Sign in to sgnl-training-gm-9 Email Password Sign In © SGNL.ai, Inc. SGNL® is a…" at bounding box center [306, 175] width 612 height 351
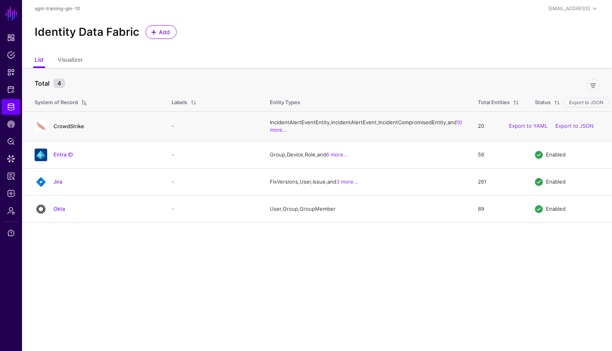
click at [76, 129] on link "CrowdStrike" at bounding box center [68, 126] width 31 height 6
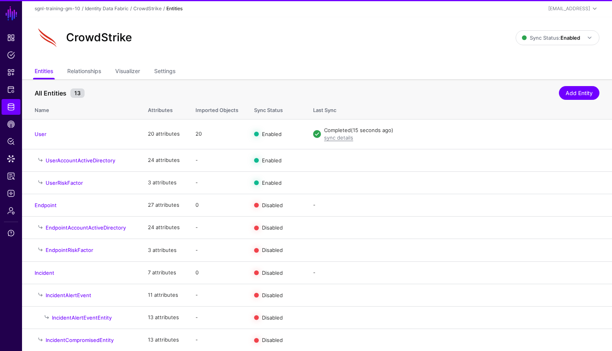
click at [579, 29] on div "CrowdStrike Sync Status: Enabled Enabled Syncing active for all configured enti…" at bounding box center [317, 37] width 565 height 25
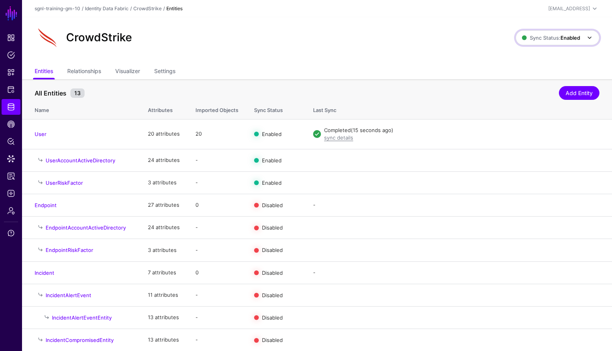
click at [549, 37] on span "Sync Status: Enabled" at bounding box center [551, 38] width 58 height 6
click at [519, 96] on span "Syncing inactive for all configured entities" at bounding box center [553, 98] width 80 height 13
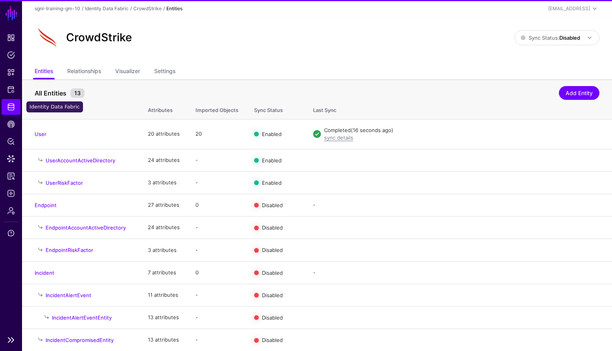
click at [14, 103] on span "Identity Data Fabric" at bounding box center [11, 107] width 8 height 8
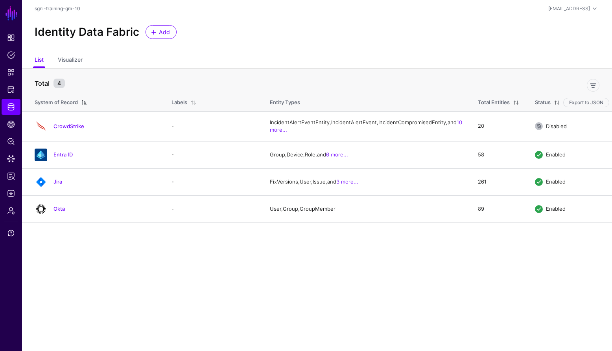
drag, startPoint x: 63, startPoint y: 171, endPoint x: 69, endPoint y: 169, distance: 5.8
click at [63, 158] on link "Entra ID" at bounding box center [62, 154] width 19 height 6
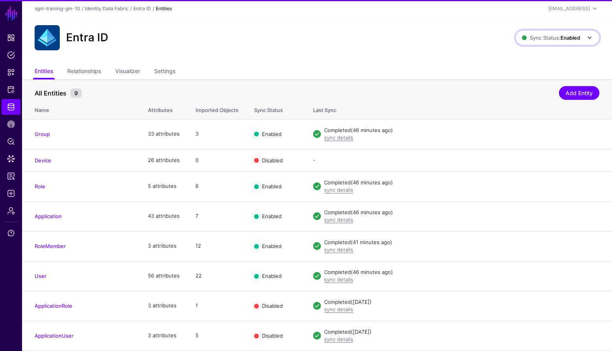
click at [545, 44] on link "Sync Status: Enabled" at bounding box center [558, 37] width 84 height 15
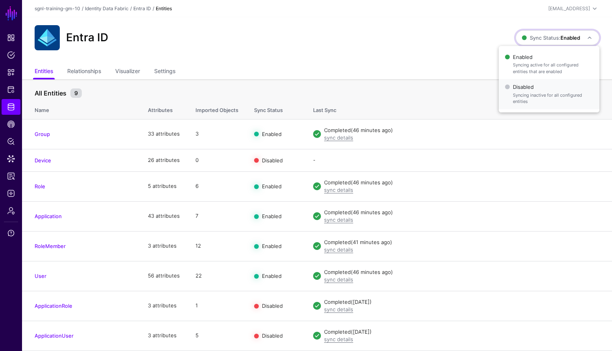
click at [534, 105] on span "Disabled Syncing inactive for all configured entities" at bounding box center [549, 94] width 88 height 26
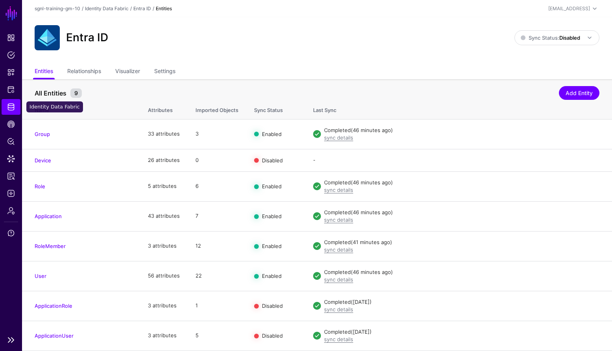
click at [4, 104] on link "Identity Data Fabric" at bounding box center [11, 107] width 19 height 16
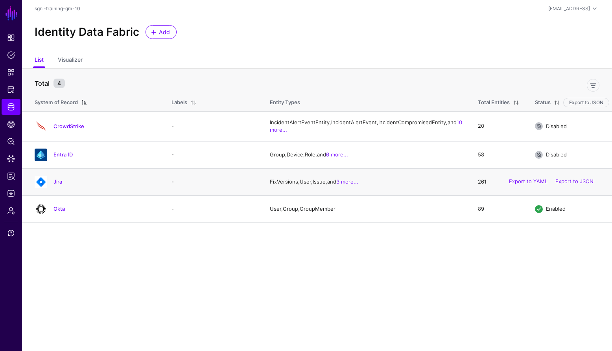
click at [59, 185] on h4 "Jira" at bounding box center [104, 181] width 102 height 7
click at [59, 185] on link "Jira" at bounding box center [57, 182] width 9 height 6
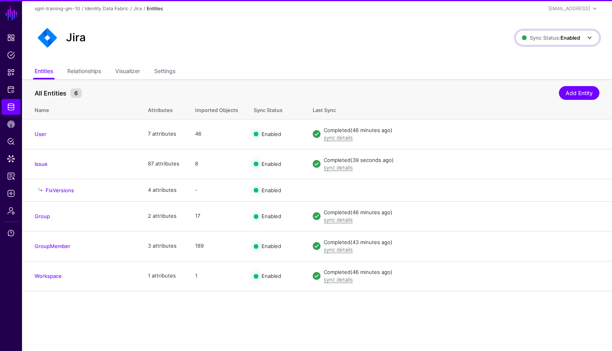
click at [590, 39] on span at bounding box center [589, 37] width 9 height 9
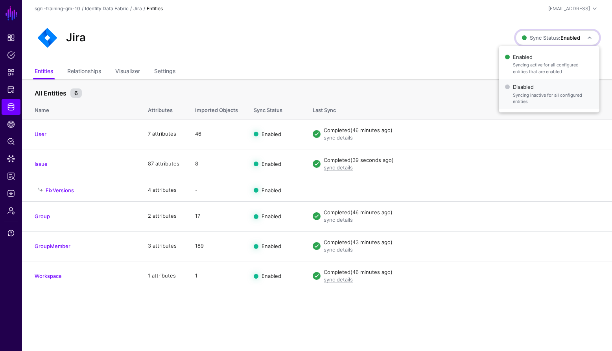
click at [539, 92] on span "Syncing inactive for all configured entities" at bounding box center [553, 98] width 80 height 13
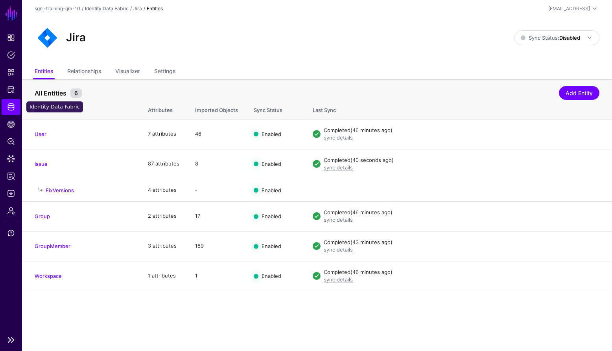
click at [7, 107] on link "Identity Data Fabric" at bounding box center [11, 107] width 19 height 16
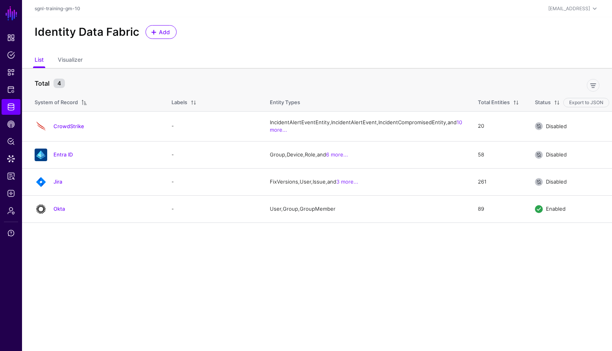
drag, startPoint x: 60, startPoint y: 224, endPoint x: 71, endPoint y: 220, distance: 12.2
click at [60, 212] on link "Okta" at bounding box center [58, 209] width 11 height 6
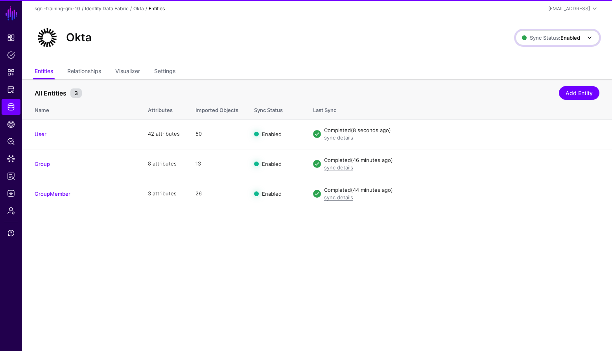
click at [557, 31] on link "Sync Status: Enabled" at bounding box center [558, 37] width 84 height 15
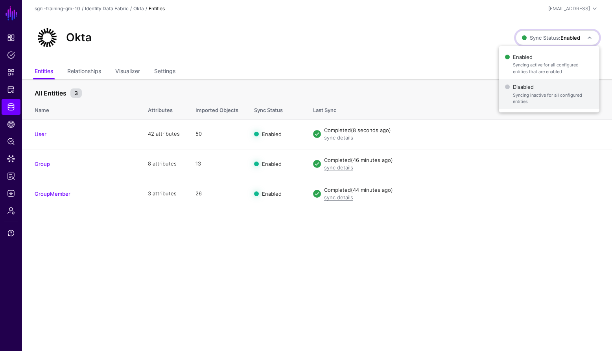
click at [527, 85] on span "Disabled Syncing inactive for all configured entities" at bounding box center [549, 94] width 88 height 26
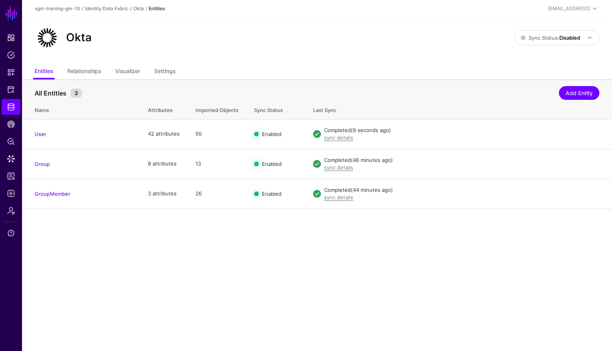
click at [384, 74] on ul "Entities Relationships Visualizer Settings" at bounding box center [317, 72] width 565 height 15
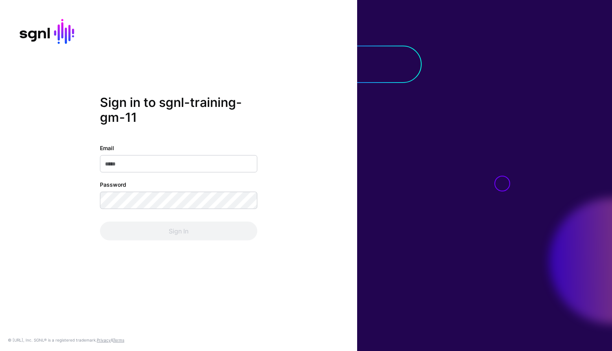
click at [173, 161] on input "Email" at bounding box center [178, 163] width 157 height 17
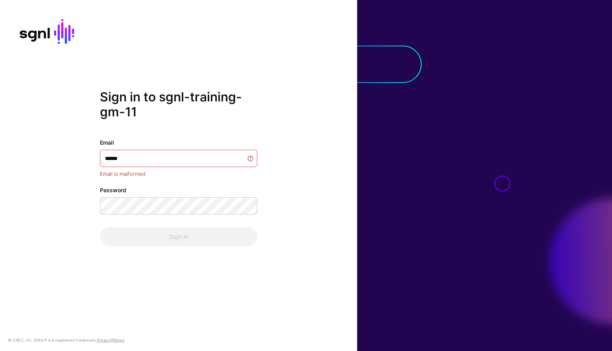
type input "*******"
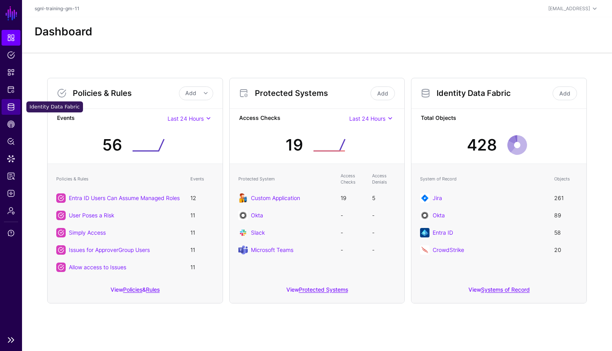
click at [11, 106] on span "Identity Data Fabric" at bounding box center [11, 107] width 8 height 8
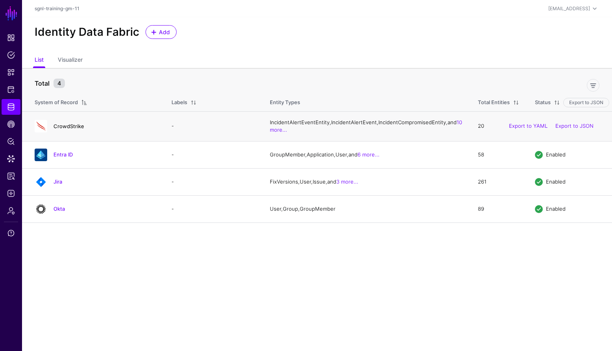
click at [75, 129] on link "CrowdStrike" at bounding box center [68, 126] width 31 height 6
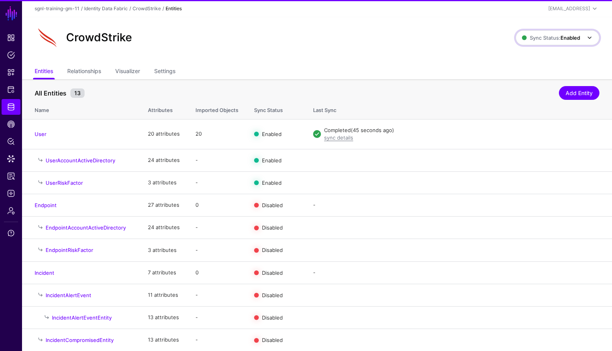
click at [537, 42] on span "Sync Status: Enabled" at bounding box center [558, 37] width 72 height 9
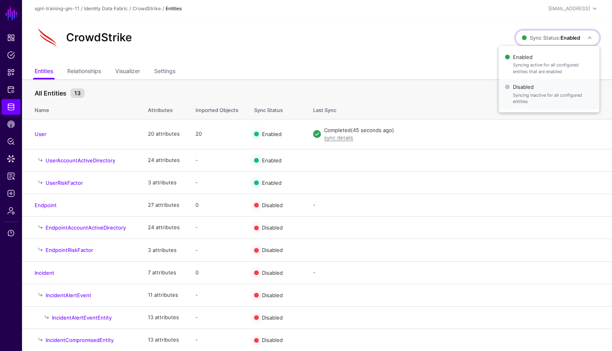
click at [541, 92] on span "Syncing inactive for all configured entities" at bounding box center [553, 98] width 80 height 13
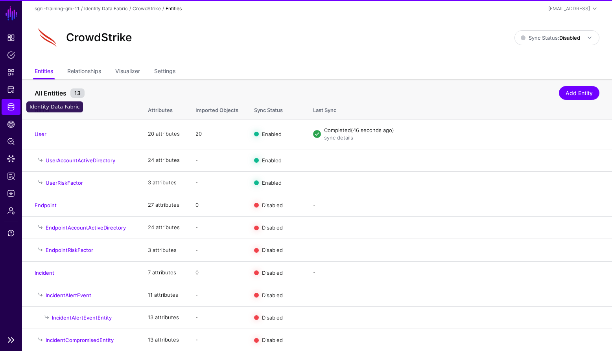
click at [15, 105] on link "Identity Data Fabric" at bounding box center [11, 107] width 19 height 16
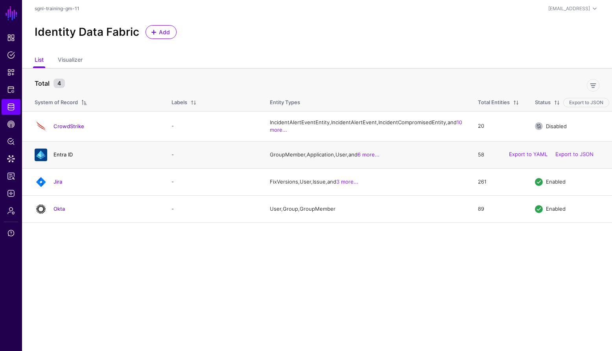
click at [68, 158] on link "Entra ID" at bounding box center [62, 154] width 19 height 6
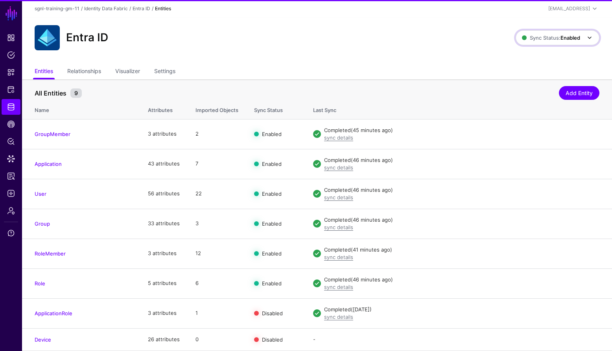
click at [562, 32] on link "Sync Status: Enabled" at bounding box center [558, 37] width 84 height 15
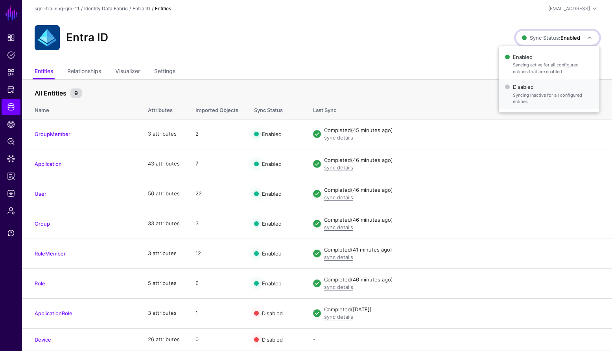
click at [546, 94] on span "Syncing inactive for all configured entities" at bounding box center [553, 98] width 80 height 13
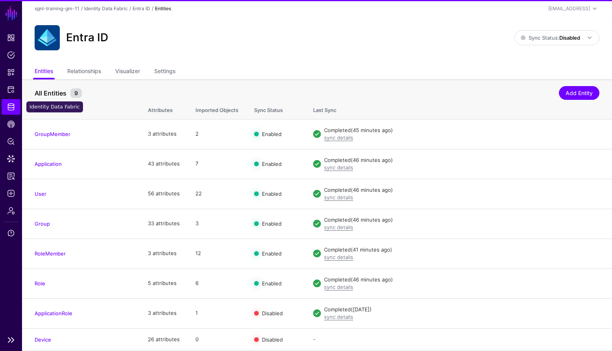
click at [10, 107] on span "Identity Data Fabric" at bounding box center [11, 107] width 8 height 8
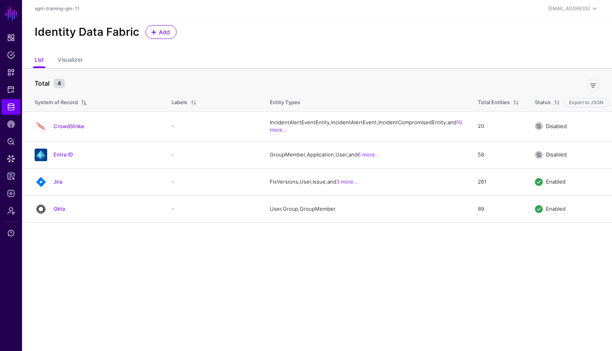
click at [58, 185] on link "Jira" at bounding box center [57, 182] width 9 height 6
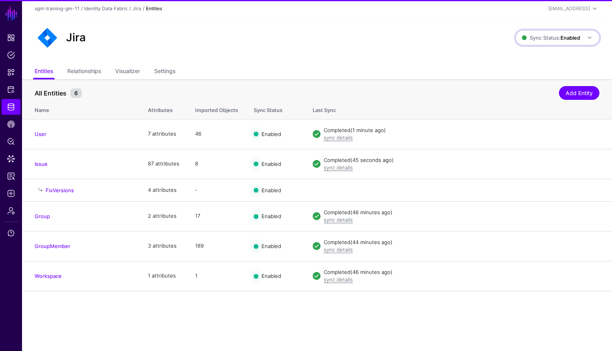
drag, startPoint x: 553, startPoint y: 41, endPoint x: 551, endPoint y: 57, distance: 17.0
click at [553, 41] on span "Sync Status: Enabled" at bounding box center [551, 38] width 58 height 6
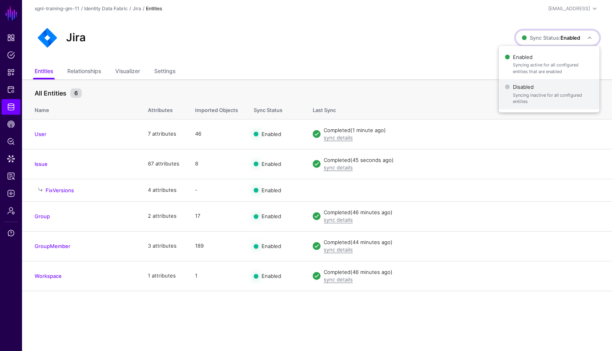
click at [540, 86] on span "Disabled Syncing inactive for all configured entities" at bounding box center [549, 94] width 88 height 26
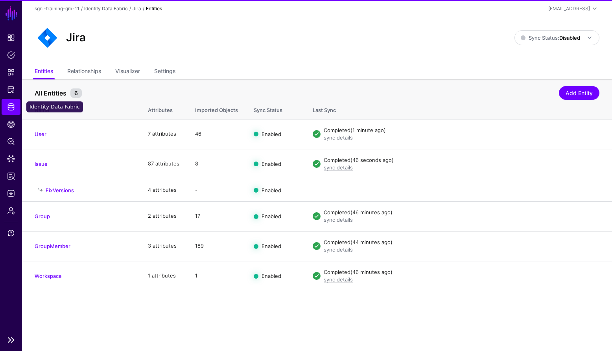
click at [16, 107] on link "Identity Data Fabric" at bounding box center [11, 107] width 19 height 16
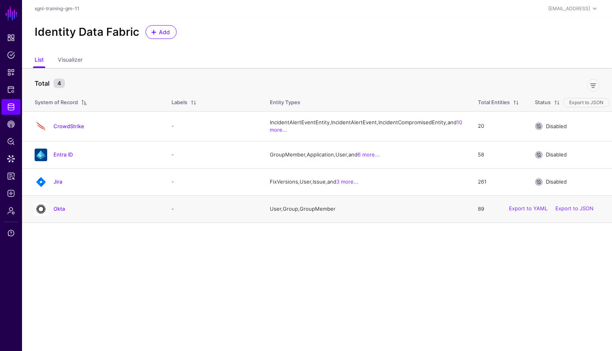
click at [52, 212] on div "Okta" at bounding box center [104, 208] width 109 height 7
click at [57, 212] on link "Okta" at bounding box center [58, 209] width 11 height 6
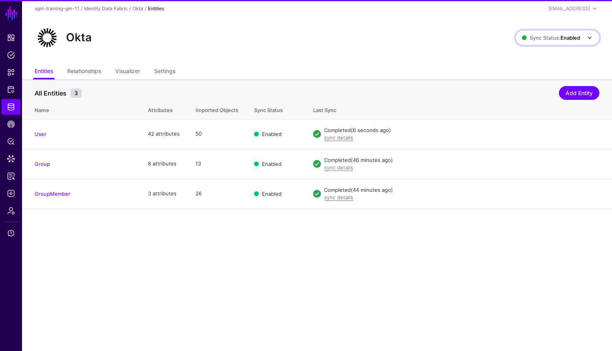
click at [573, 37] on strong "Enabled" at bounding box center [570, 38] width 20 height 6
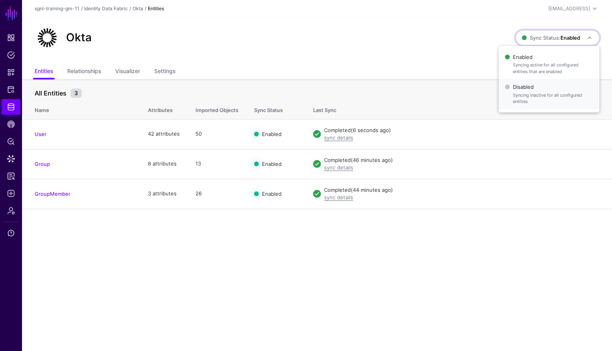
click at [540, 86] on span "Disabled Syncing inactive for all configured entities" at bounding box center [549, 94] width 88 height 26
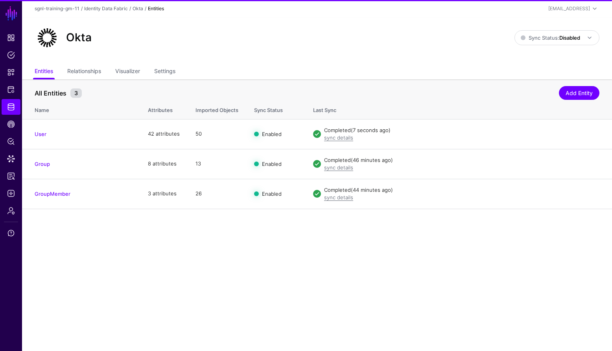
click at [268, 50] on div "Okta" at bounding box center [274, 37] width 486 height 25
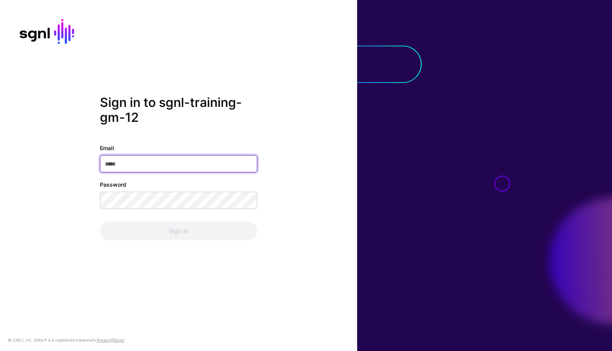
click at [207, 156] on input "Email" at bounding box center [178, 163] width 157 height 17
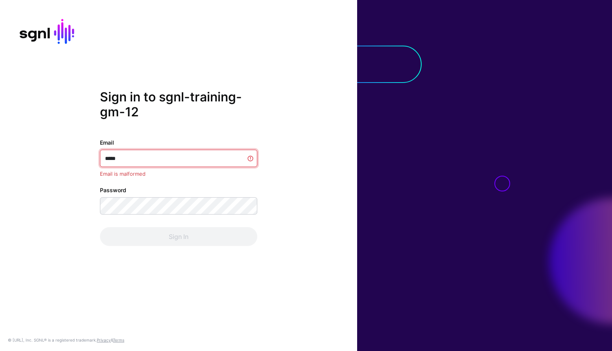
type input "******"
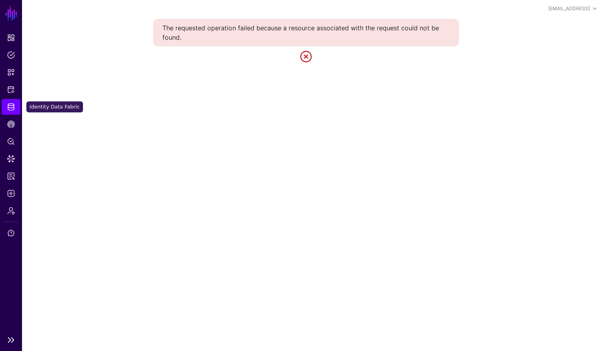
click at [13, 112] on link "Identity Data Fabric" at bounding box center [11, 107] width 19 height 16
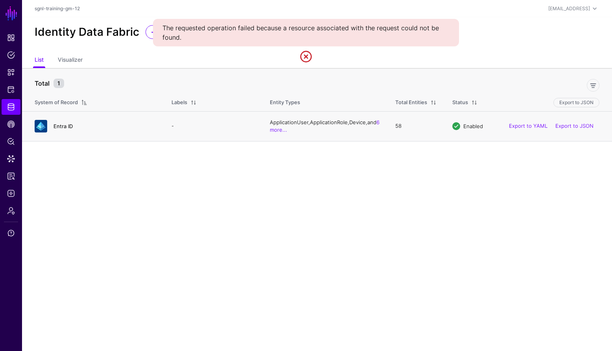
click at [72, 124] on link "Entra ID" at bounding box center [62, 126] width 19 height 6
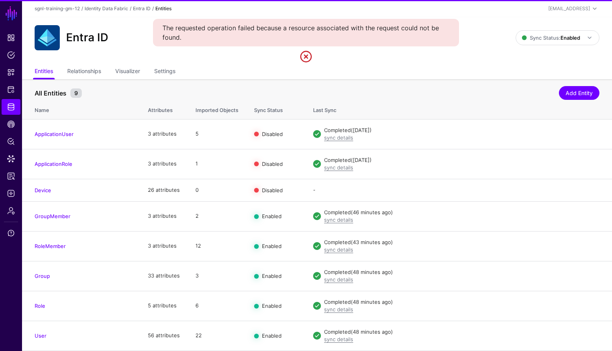
click at [536, 29] on div "Entra ID Sync Status: Enabled Enabled Syncing active for all configured entitie…" at bounding box center [317, 37] width 565 height 25
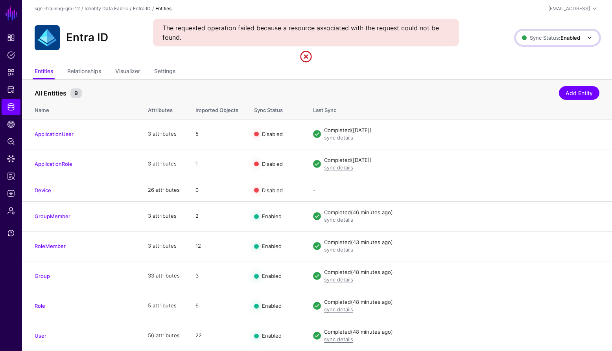
click at [538, 40] on span "Sync Status: Enabled" at bounding box center [551, 38] width 58 height 6
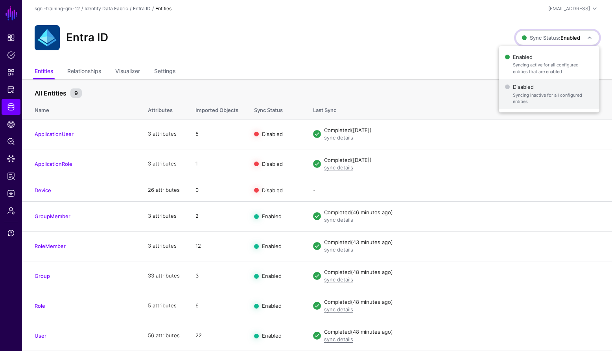
click at [527, 105] on span "Disabled Syncing inactive for all configured entities" at bounding box center [549, 94] width 88 height 26
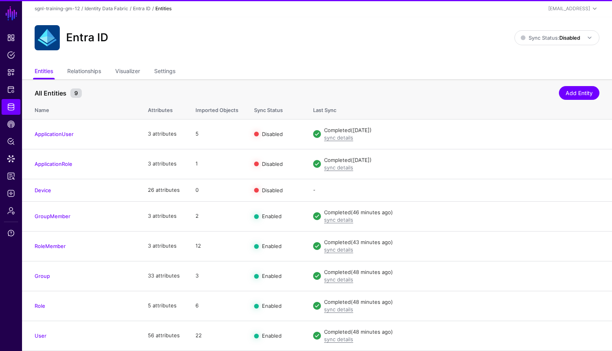
click at [254, 33] on div "Entra ID" at bounding box center [274, 37] width 486 height 25
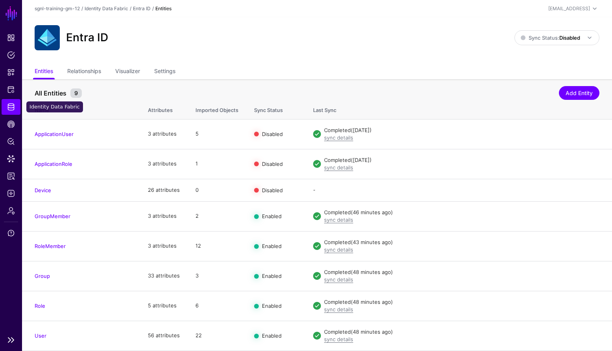
click at [8, 113] on link "Identity Data Fabric" at bounding box center [11, 107] width 19 height 16
